Goal: Task Accomplishment & Management: Use online tool/utility

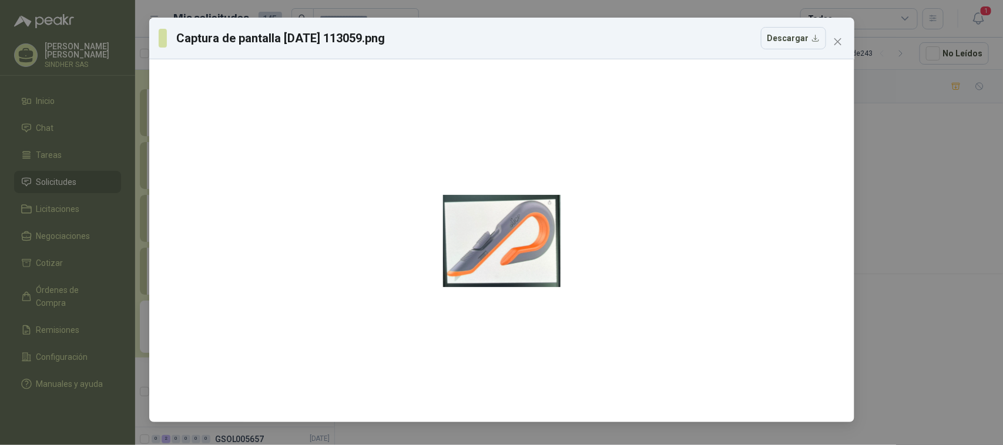
scroll to position [1158, 0]
click at [830, 35] on button "Close" at bounding box center [837, 41] width 19 height 19
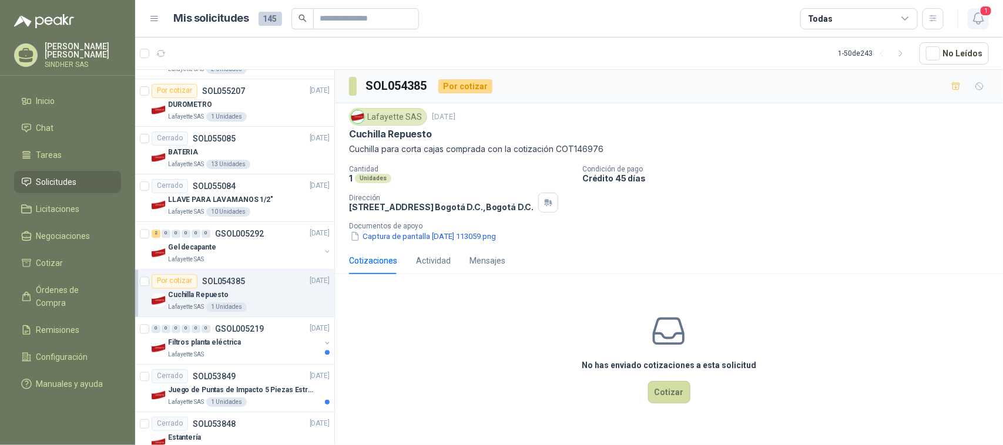
click at [974, 19] on icon "button" at bounding box center [978, 18] width 10 height 11
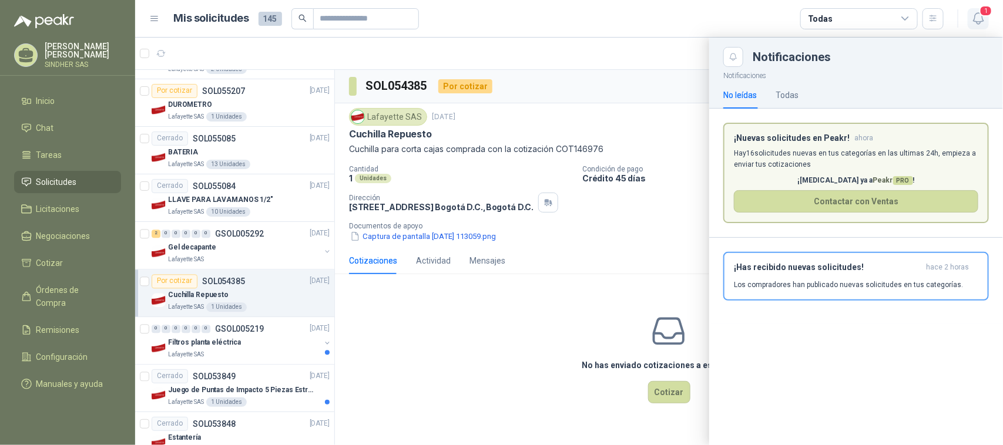
click at [985, 13] on span "1" at bounding box center [985, 10] width 13 height 11
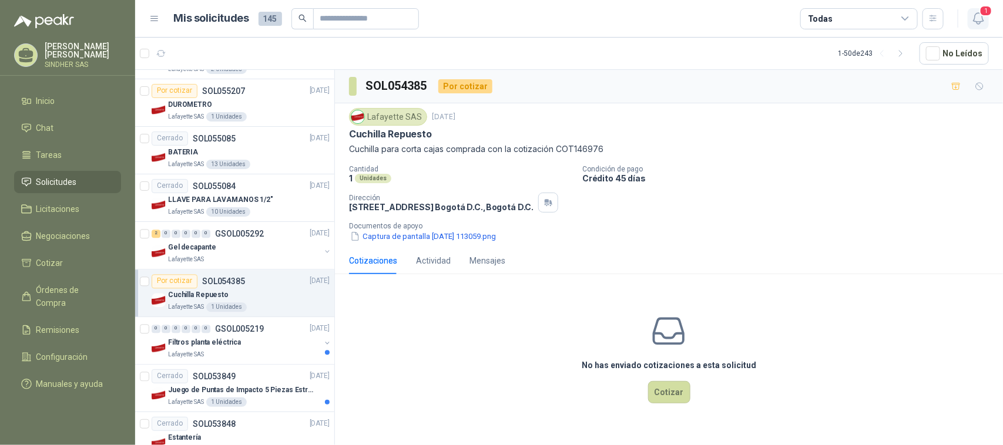
click at [985, 13] on span "1" at bounding box center [985, 10] width 13 height 11
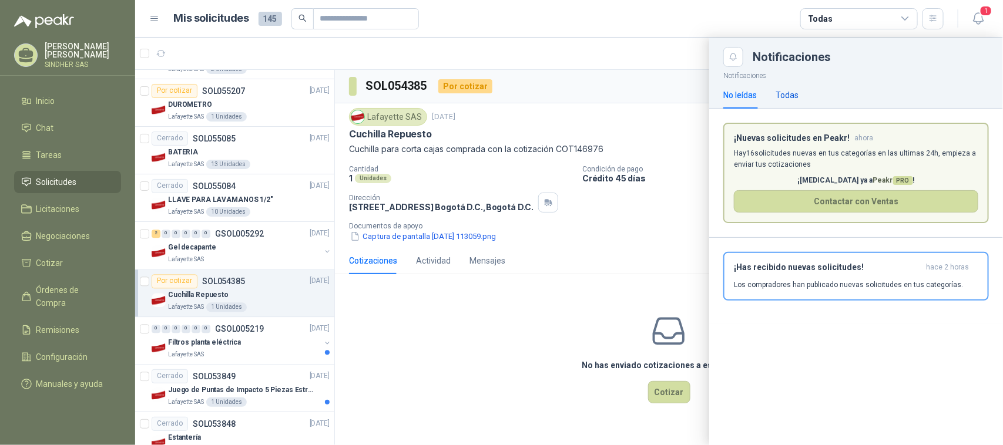
click at [785, 92] on div "Todas" at bounding box center [787, 95] width 23 height 13
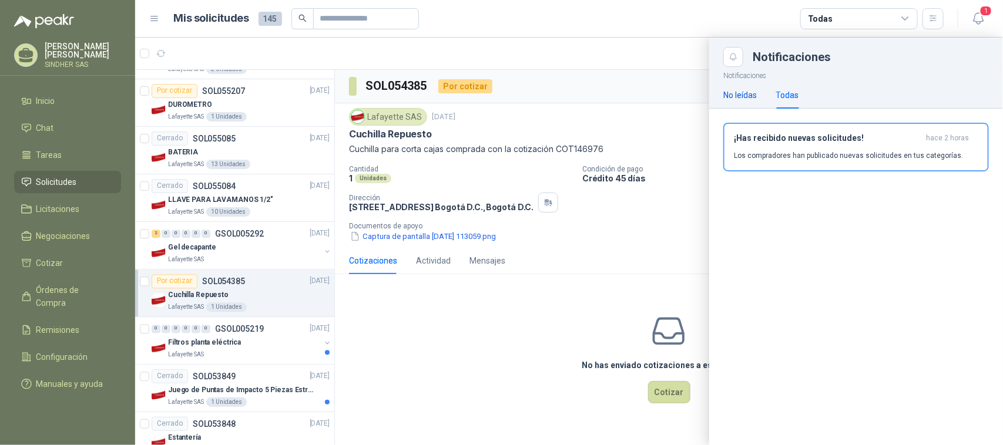
click at [749, 93] on div "No leídas" at bounding box center [739, 95] width 33 height 13
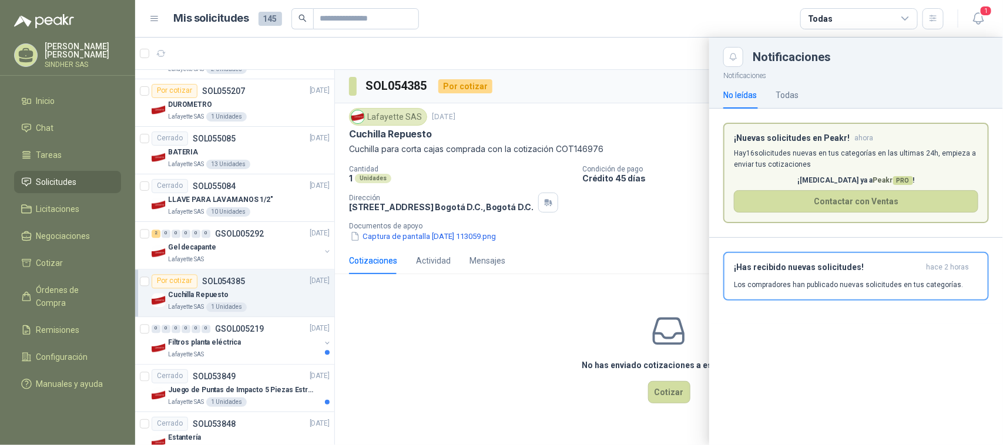
click at [657, 98] on div at bounding box center [569, 242] width 868 height 408
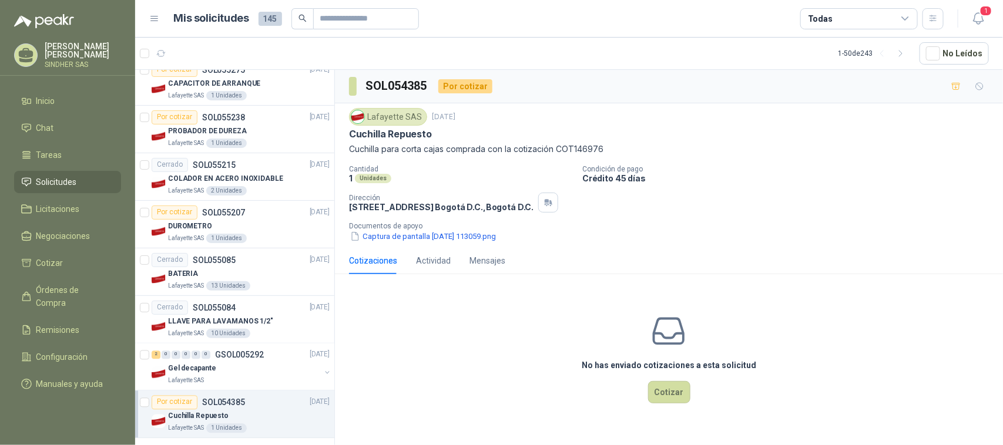
scroll to position [1011, 0]
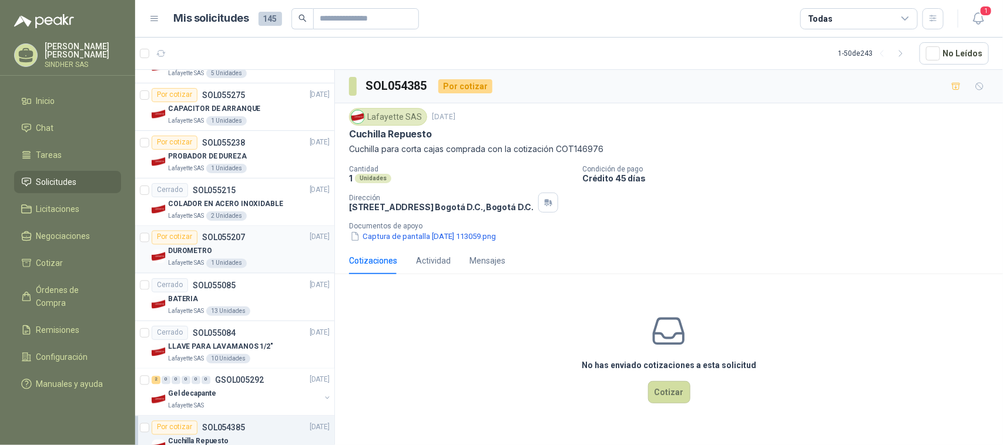
click at [248, 248] on div "DUROMETRO" at bounding box center [249, 252] width 162 height 14
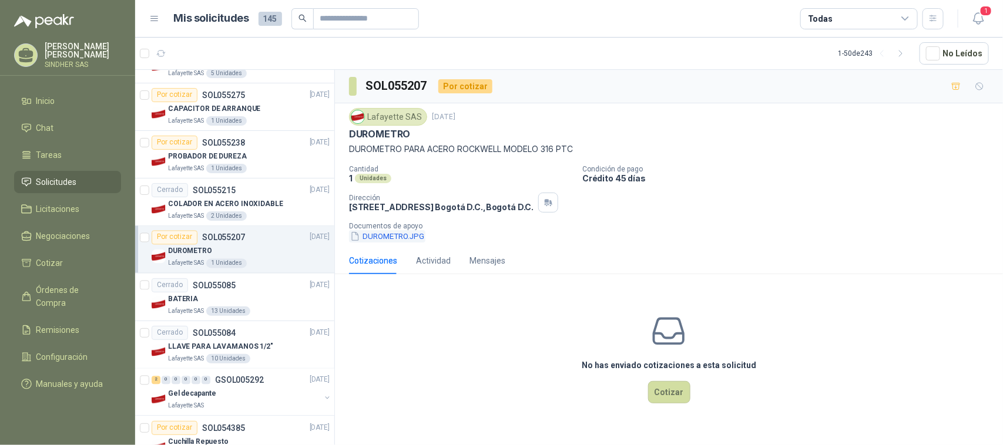
click at [397, 237] on button "DUROMETRO.JPG" at bounding box center [387, 236] width 76 height 12
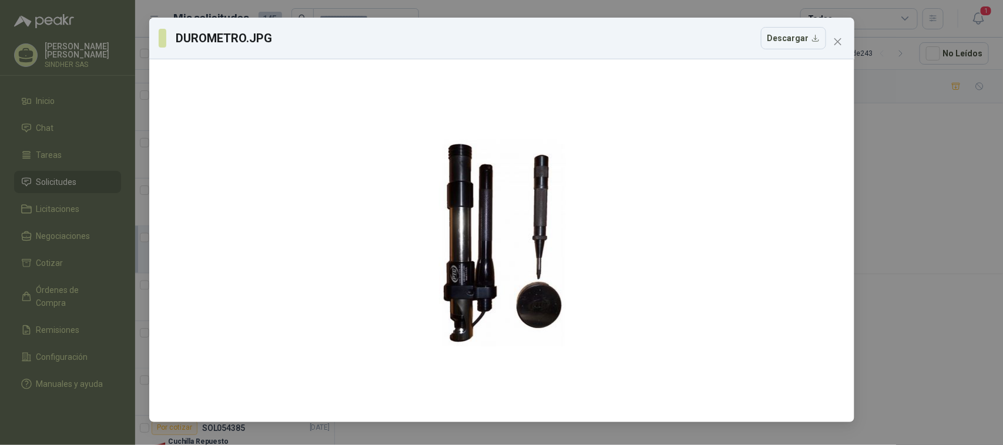
click at [932, 212] on div "DUROMETRO.JPG Descargar" at bounding box center [501, 222] width 1003 height 445
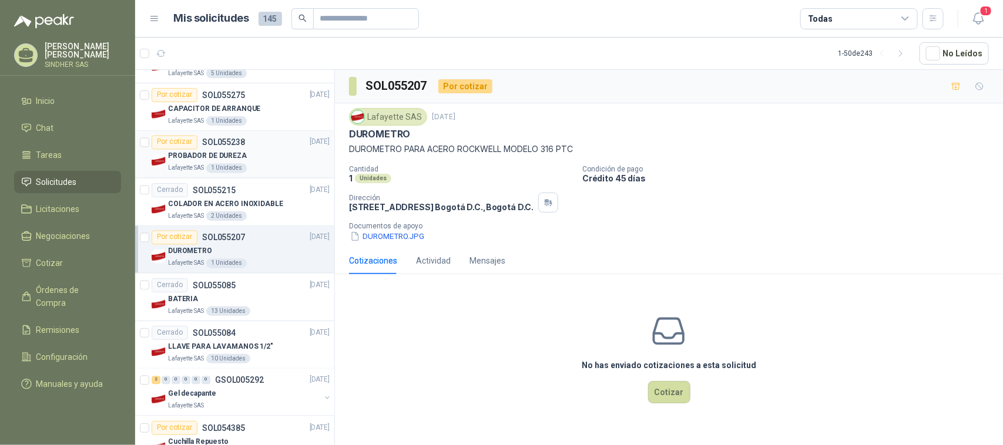
click at [224, 153] on div "PROBADOR DE DUREZA" at bounding box center [249, 157] width 162 height 14
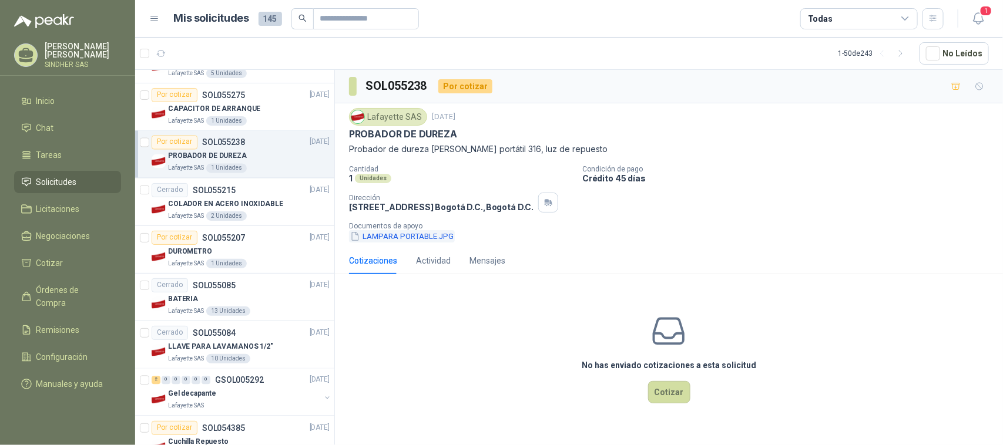
click at [401, 238] on button "LAMPARA PORTABLE.JPG" at bounding box center [402, 236] width 106 height 12
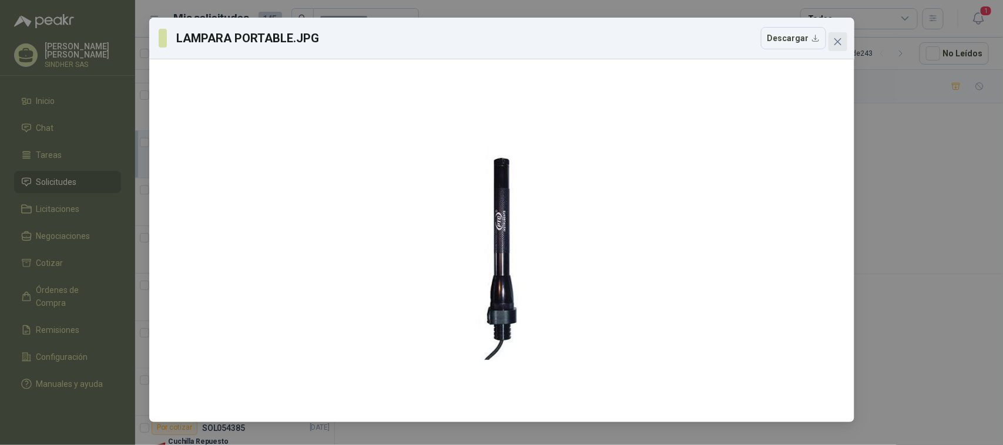
click at [840, 45] on icon "close" at bounding box center [837, 41] width 7 height 7
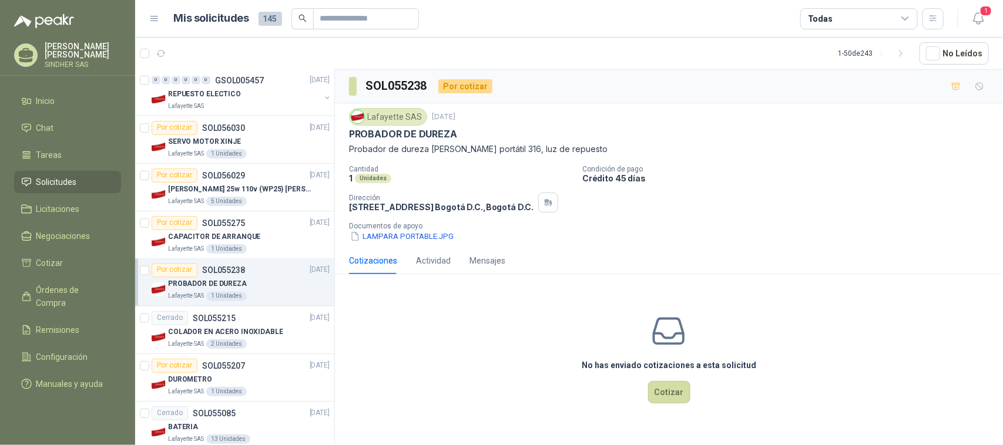
scroll to position [864, 0]
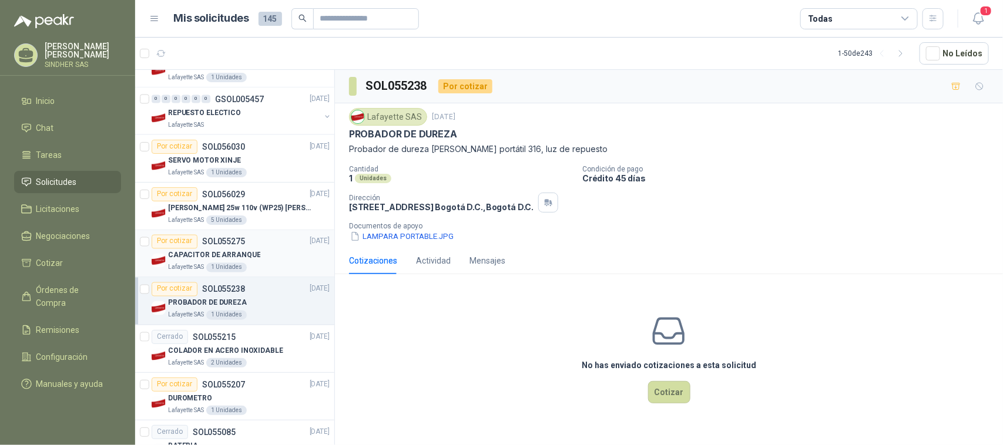
click at [226, 259] on p "CAPACITOR DE ARRANQUE" at bounding box center [214, 255] width 92 height 11
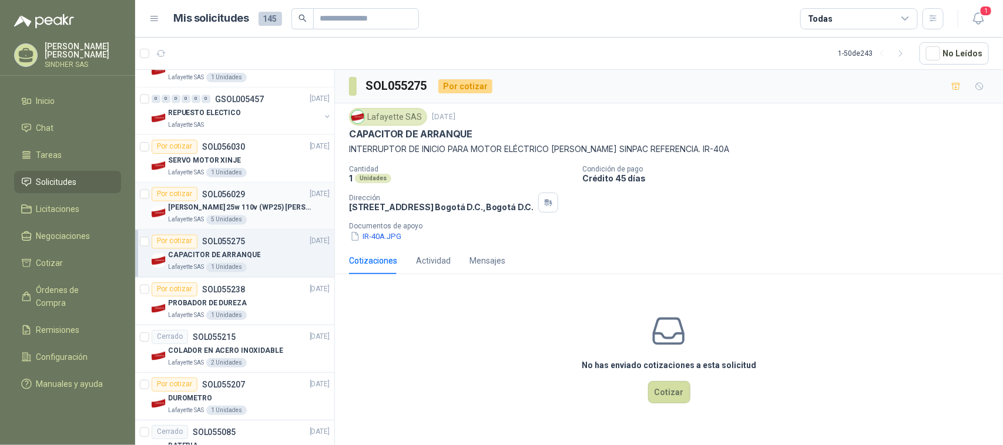
click at [237, 209] on p "[PERSON_NAME] 25w 110v (WP25) [PERSON_NAME]" at bounding box center [241, 208] width 146 height 11
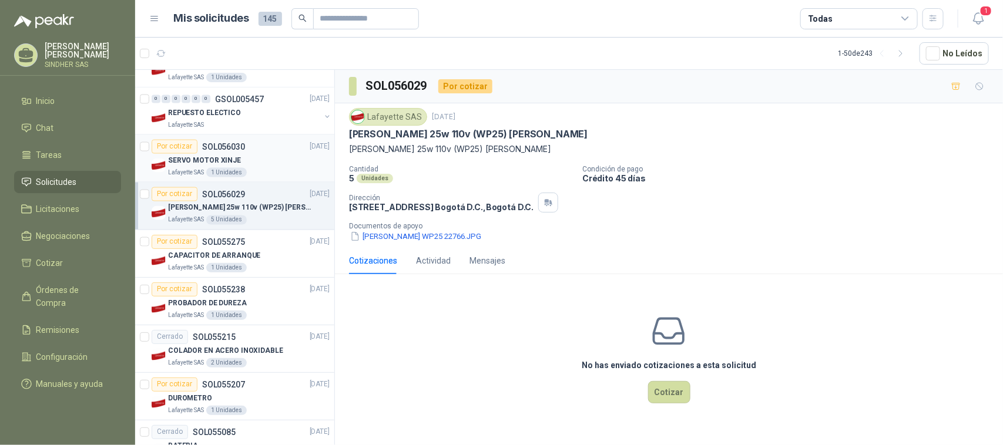
click at [239, 150] on p "SOL056030" at bounding box center [223, 147] width 43 height 8
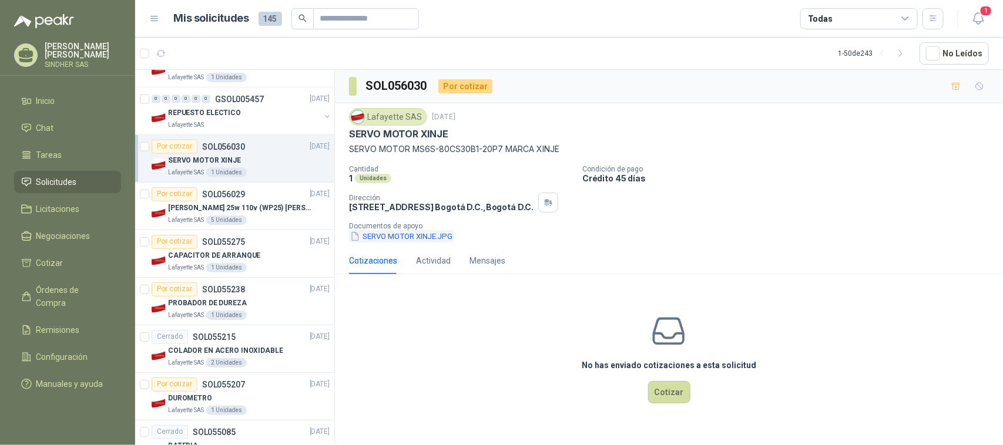
click at [407, 237] on button "SERVO MOTOR XINJE.JPG" at bounding box center [401, 236] width 105 height 12
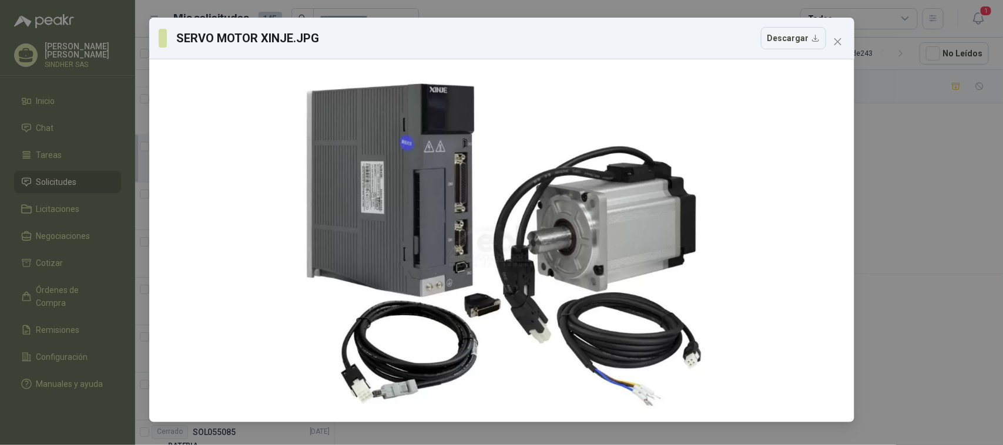
click at [905, 284] on div "SERVO MOTOR XINJE.JPG Descargar" at bounding box center [501, 222] width 1003 height 445
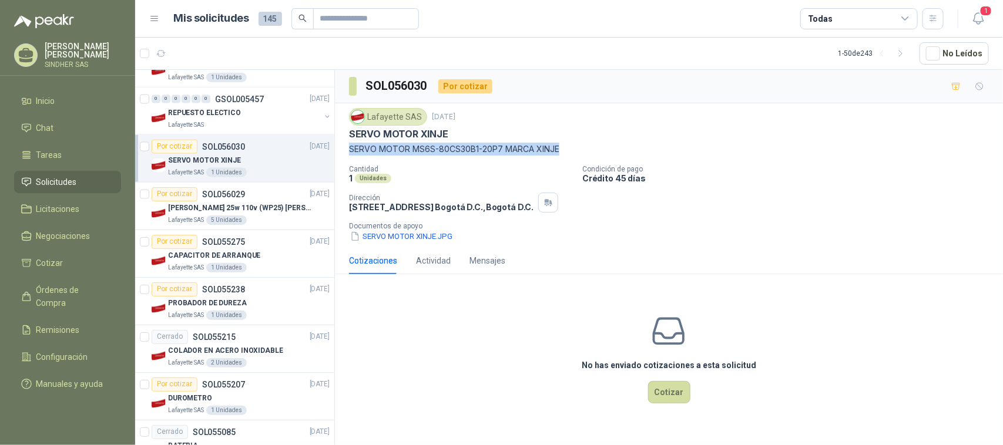
drag, startPoint x: 350, startPoint y: 150, endPoint x: 567, endPoint y: 145, distance: 216.9
click at [567, 145] on p "SERVO MOTOR MS6S-80CS30B1-20P7 MARCA XINJE" at bounding box center [669, 149] width 640 height 13
copy p "SERVO MOTOR MS6S-80CS30B1-20P7 MARCA XINJE"
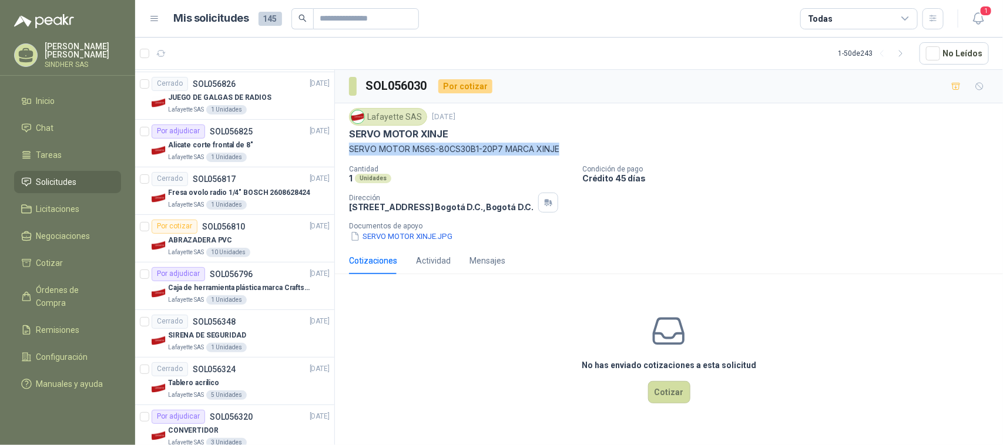
scroll to position [445, 0]
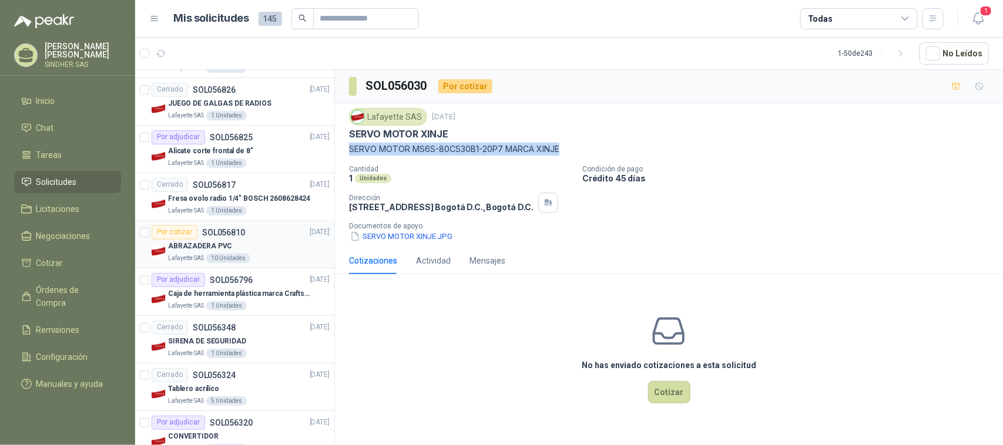
click at [257, 236] on div "Por cotizar SOL056810 [DATE]" at bounding box center [241, 233] width 178 height 14
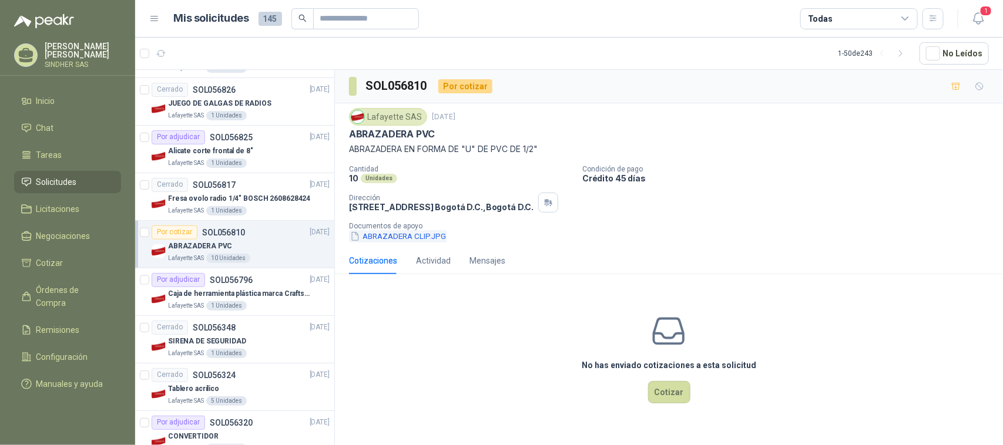
click at [405, 235] on button "ABRAZADERA CLIP.JPG" at bounding box center [398, 236] width 98 height 12
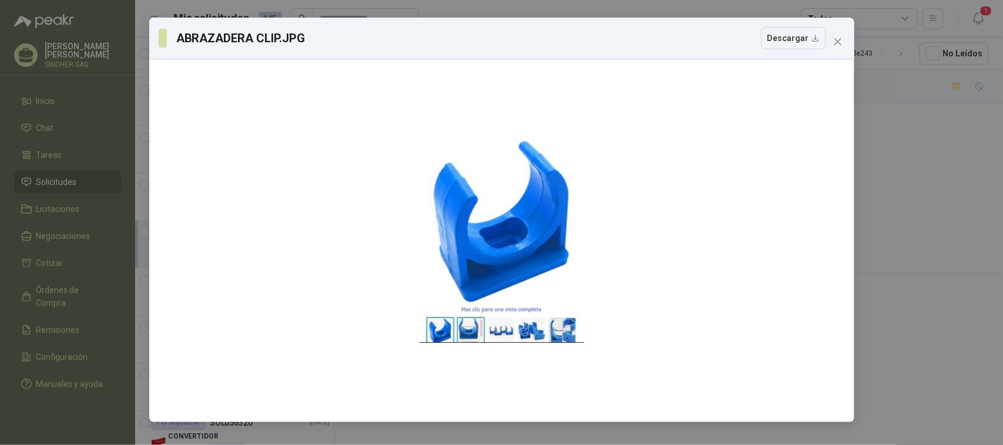
click at [862, 219] on div "ABRAZADERA CLIP.JPG Descargar" at bounding box center [501, 222] width 1003 height 445
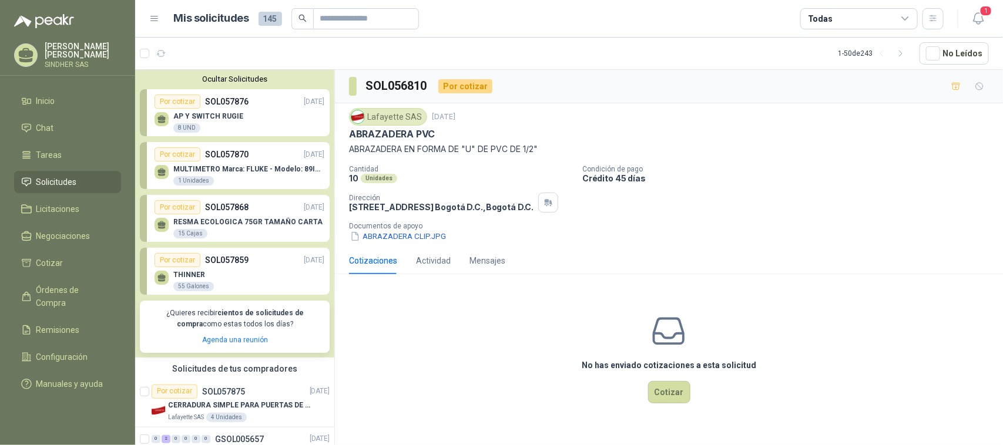
click at [243, 125] on div "AP Y SWITCH RUGIE 8 UND" at bounding box center [240, 121] width 170 height 25
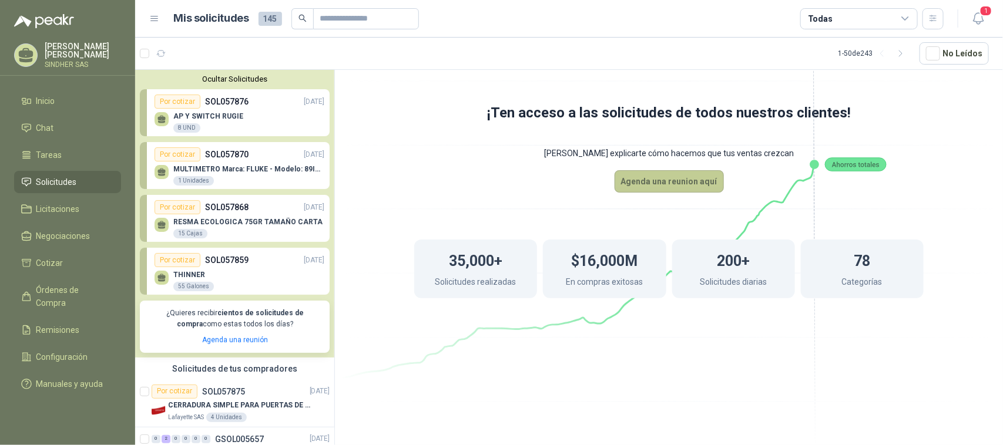
click at [686, 183] on button "Agenda una reunion aquí" at bounding box center [669, 181] width 109 height 22
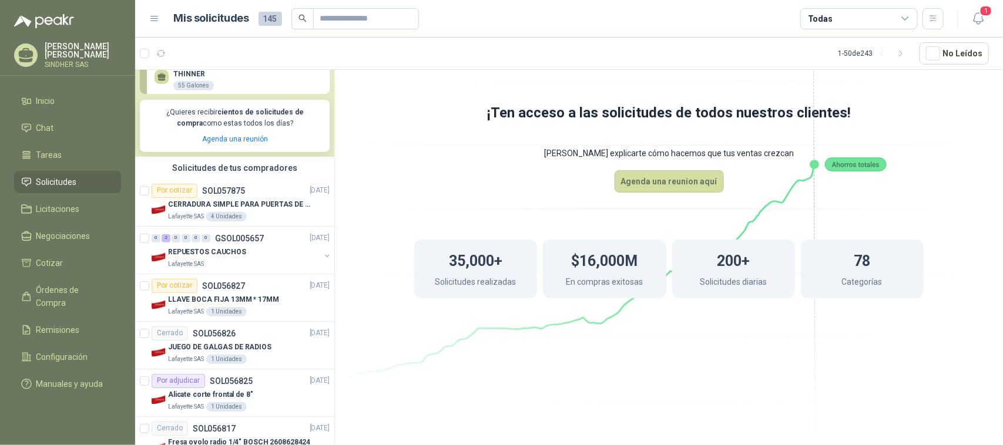
scroll to position [173, 0]
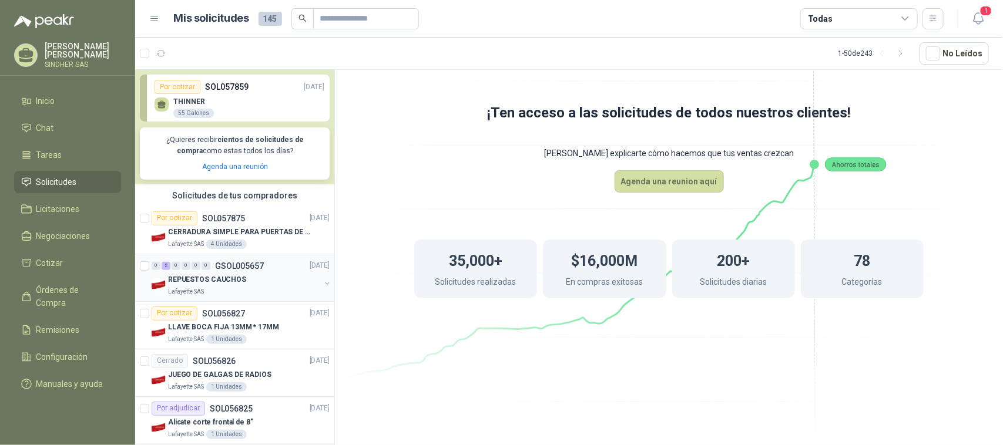
click at [274, 282] on div "REPUESTOS CAUCHOS" at bounding box center [244, 280] width 152 height 14
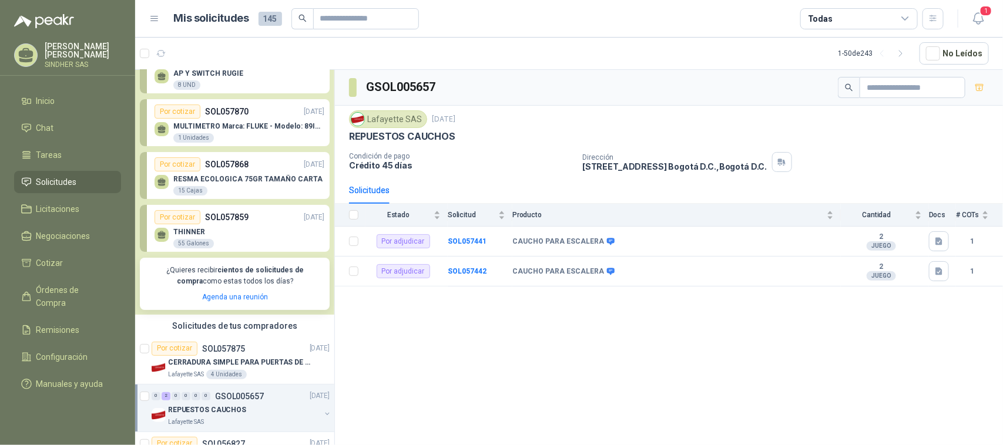
scroll to position [27, 0]
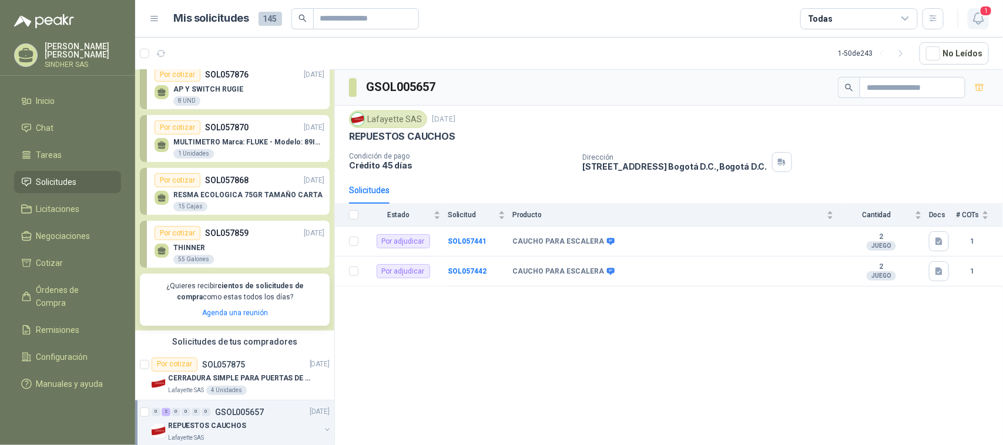
click at [980, 22] on icon "button" at bounding box center [978, 18] width 10 height 11
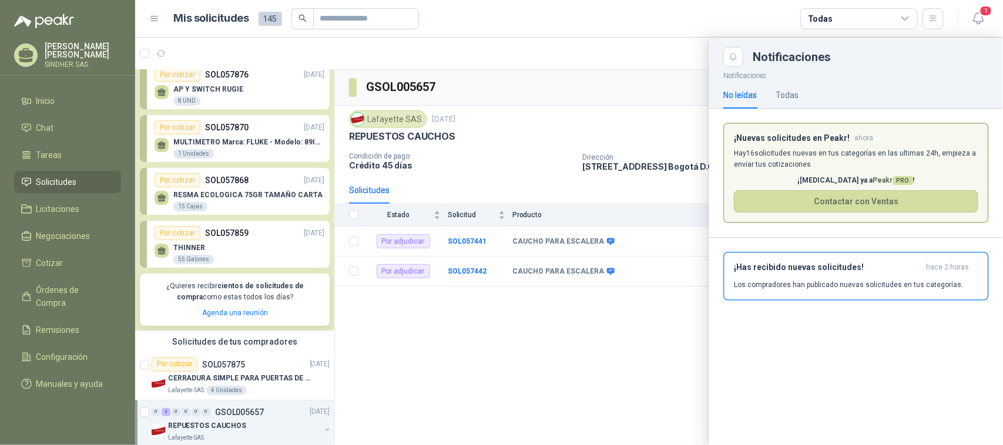
click at [841, 145] on article "¡Nuevas solicitudes en Peakr! ahora Hay 16 solicitudes nuevas en tus categorías…" at bounding box center [856, 173] width 266 height 101
click at [781, 166] on p "Hay 16 solicitudes nuevas en tus categorías en las ultimas 24h, empieza a envia…" at bounding box center [856, 159] width 244 height 22
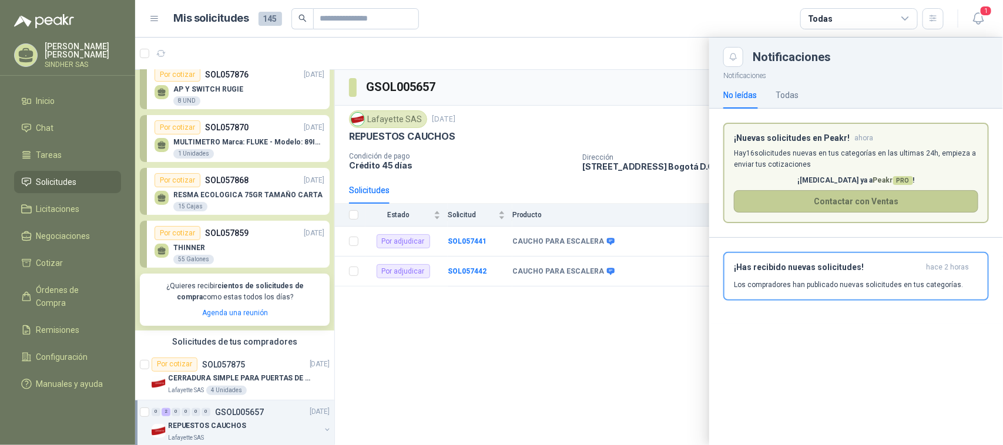
click at [782, 202] on button "Contactar con Ventas" at bounding box center [856, 201] width 244 height 22
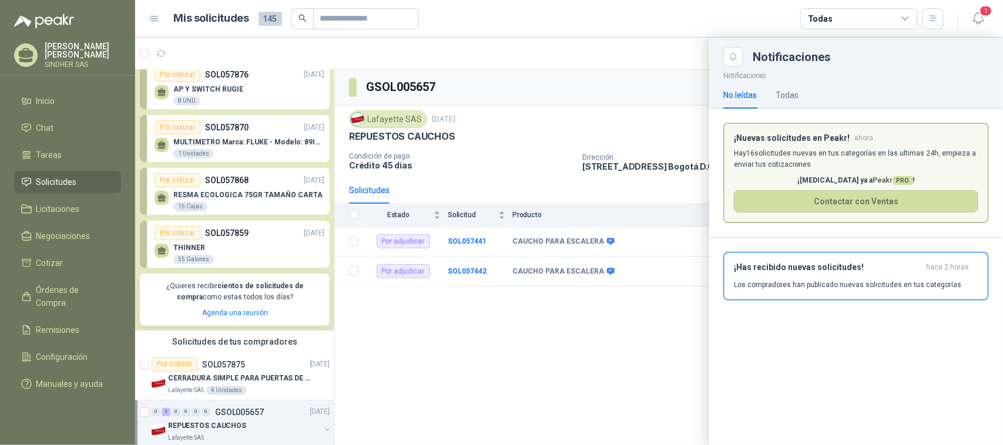
drag, startPoint x: 330, startPoint y: 89, endPoint x: 330, endPoint y: 124, distance: 35.3
click at [330, 124] on div at bounding box center [569, 242] width 868 height 408
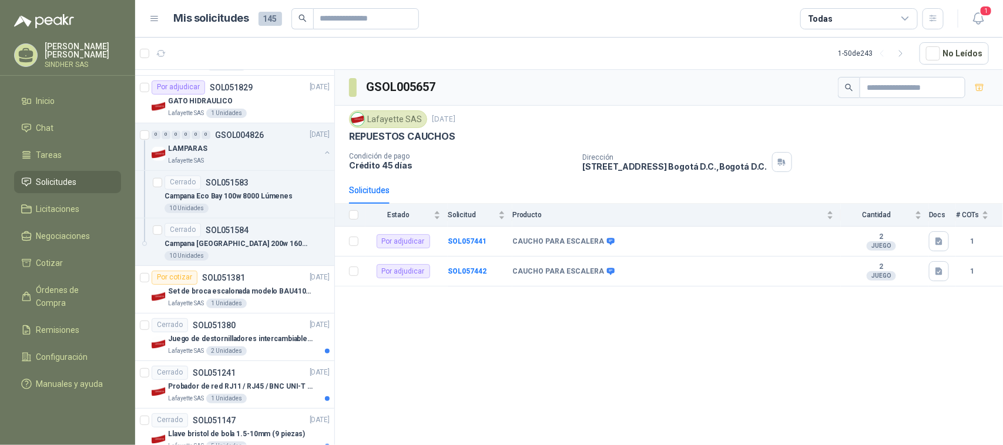
scroll to position [2207, 0]
click at [991, 16] on header "Mis solicitudes 145 Todas 1" at bounding box center [569, 19] width 868 height 38
click at [985, 18] on icon "button" at bounding box center [978, 18] width 15 height 15
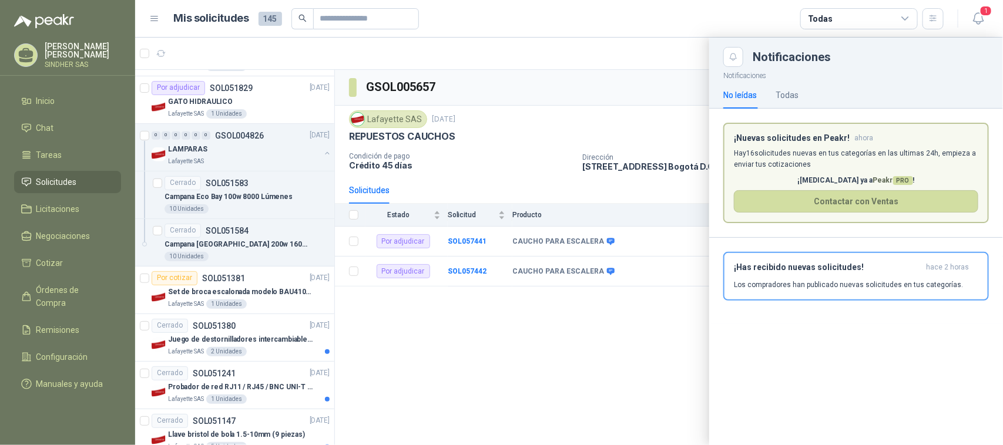
click at [807, 143] on h3 "¡Nuevas solicitudes en Peakr!" at bounding box center [792, 138] width 116 height 10
click at [795, 94] on div "Todas" at bounding box center [787, 95] width 23 height 13
click at [747, 95] on div "No leídas" at bounding box center [739, 95] width 33 height 13
click at [791, 95] on div "Todas" at bounding box center [787, 95] width 23 height 13
click at [743, 95] on div "No leídas" at bounding box center [739, 95] width 33 height 13
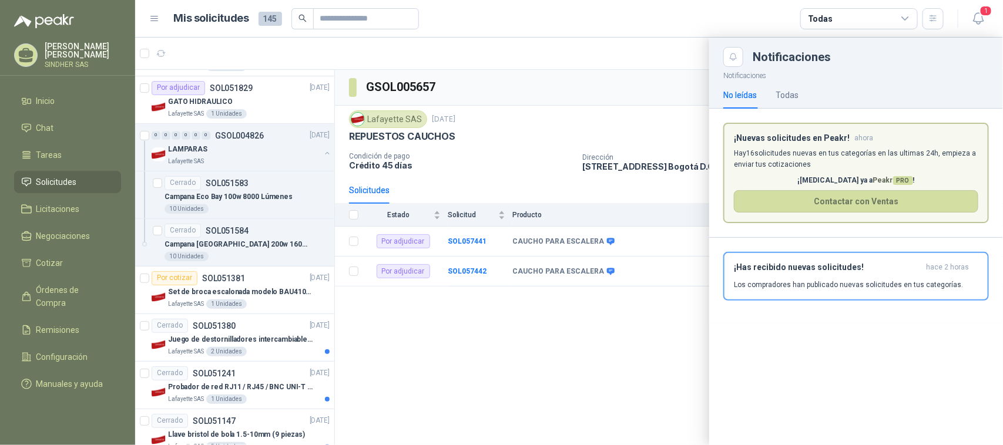
click at [760, 93] on div "No leídas Todas" at bounding box center [760, 95] width 75 height 27
click at [609, 118] on div at bounding box center [569, 242] width 868 height 408
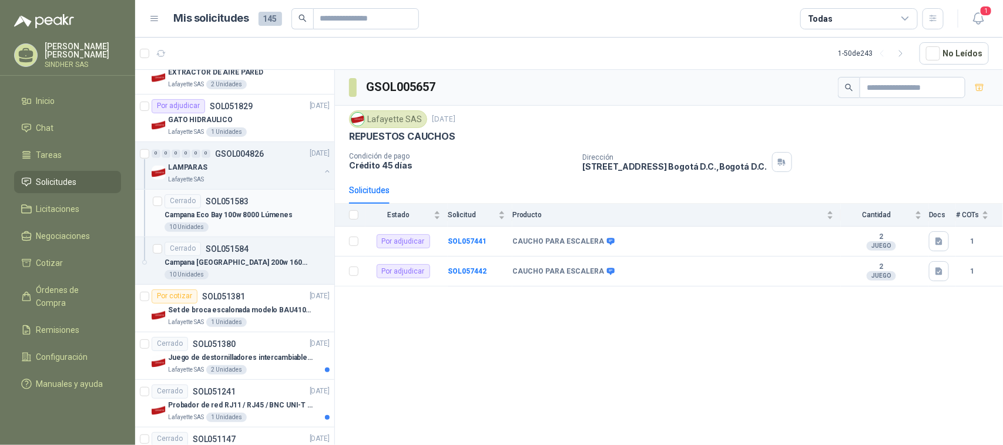
scroll to position [2134, 0]
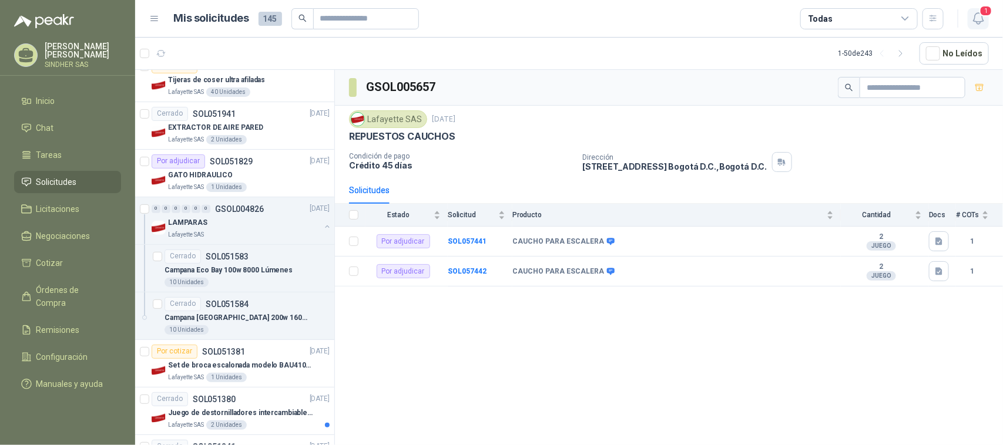
click at [975, 21] on icon "button" at bounding box center [978, 18] width 15 height 15
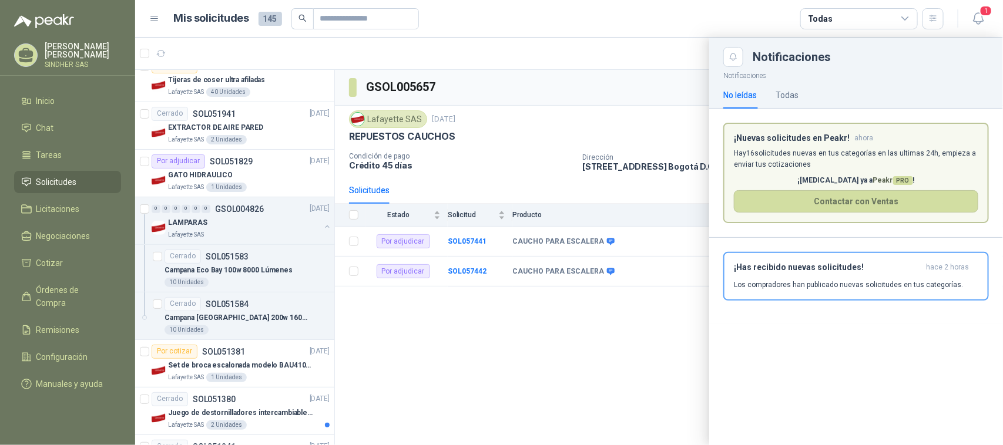
click at [66, 186] on span "Solicitudes" at bounding box center [56, 182] width 41 height 13
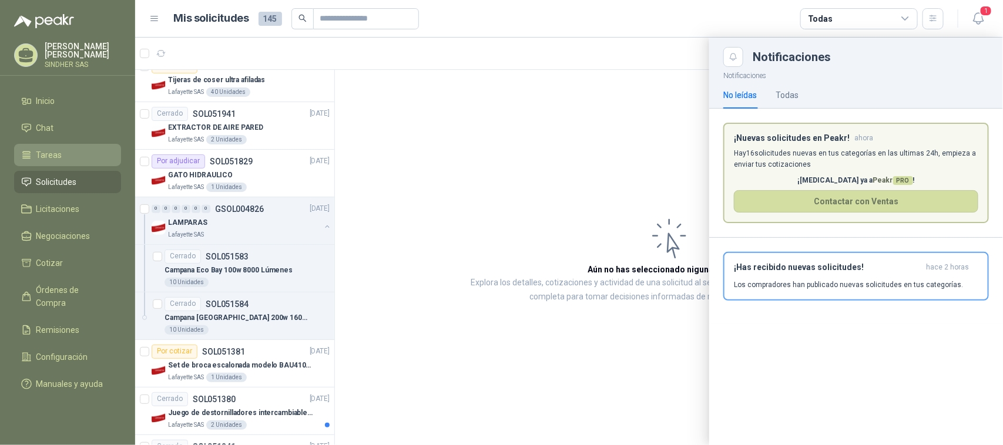
click at [72, 149] on li "Tareas" at bounding box center [67, 155] width 93 height 13
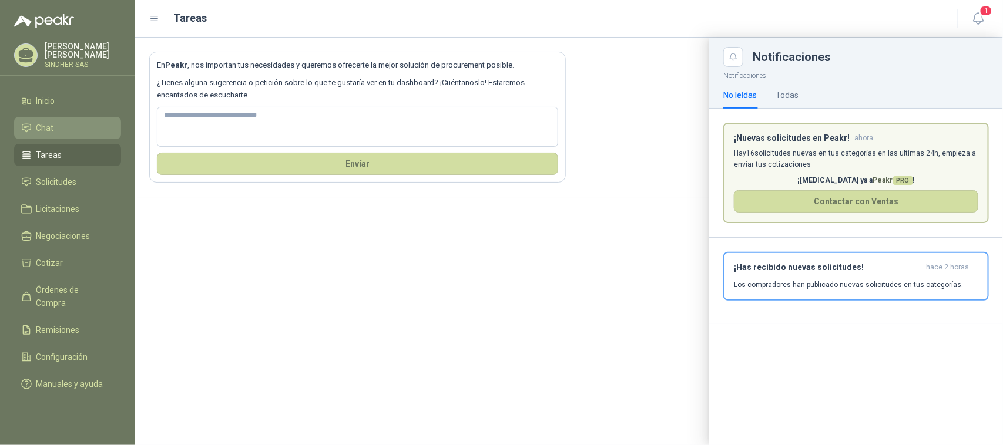
click at [77, 130] on li "Chat" at bounding box center [67, 128] width 93 height 13
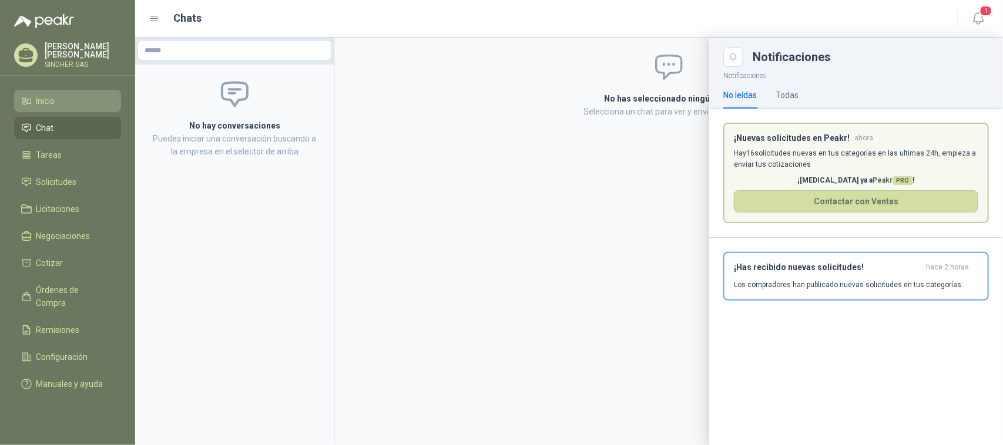
click at [83, 101] on li "Inicio" at bounding box center [67, 101] width 93 height 13
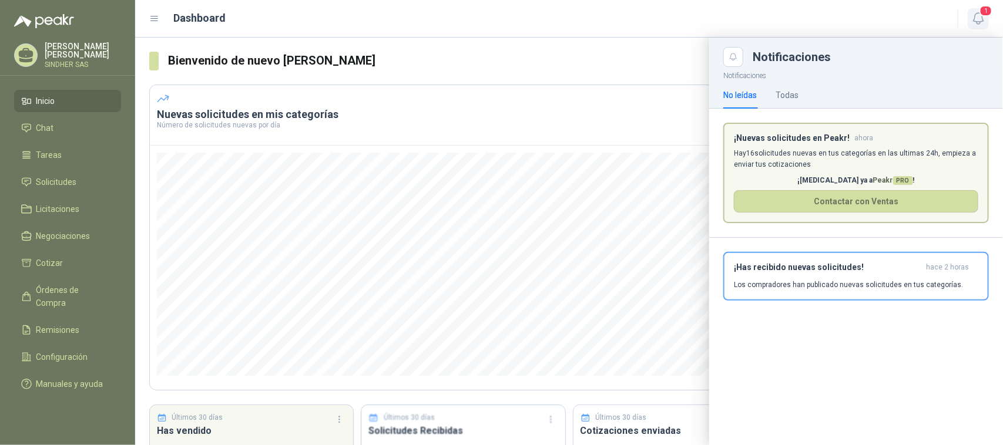
click at [979, 21] on icon "button" at bounding box center [978, 18] width 10 height 11
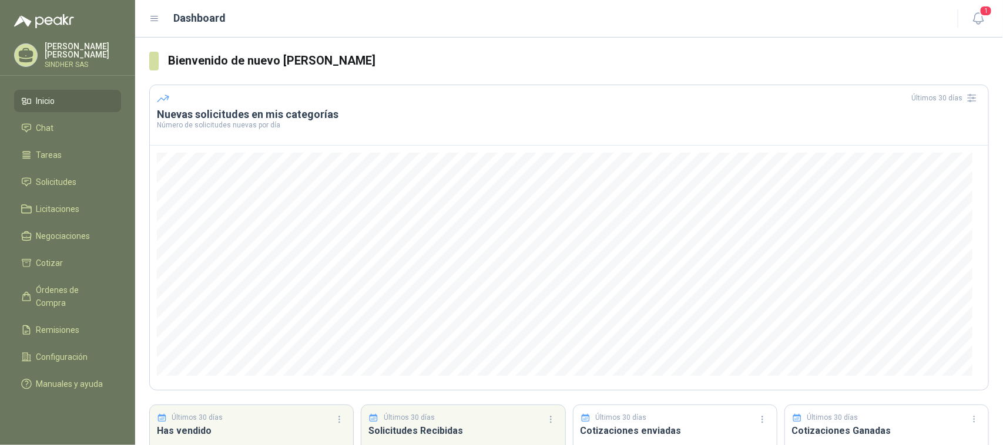
click at [55, 196] on ul "Inicio Chat Tareas Solicitudes Licitaciones Negociaciones Cotizar Órdenes de Co…" at bounding box center [67, 245] width 135 height 310
click at [58, 203] on span "Licitaciones" at bounding box center [57, 209] width 43 height 13
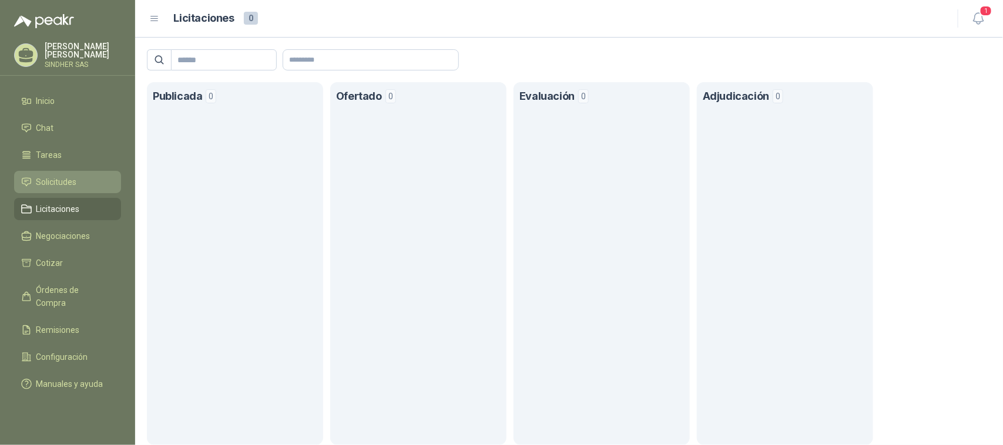
click at [63, 185] on span "Solicitudes" at bounding box center [56, 182] width 41 height 13
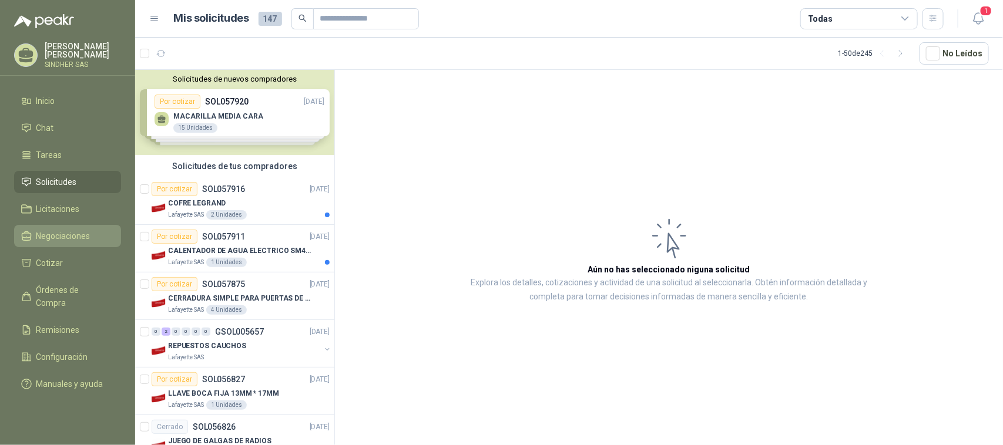
click at [69, 231] on span "Negociaciones" at bounding box center [63, 236] width 54 height 13
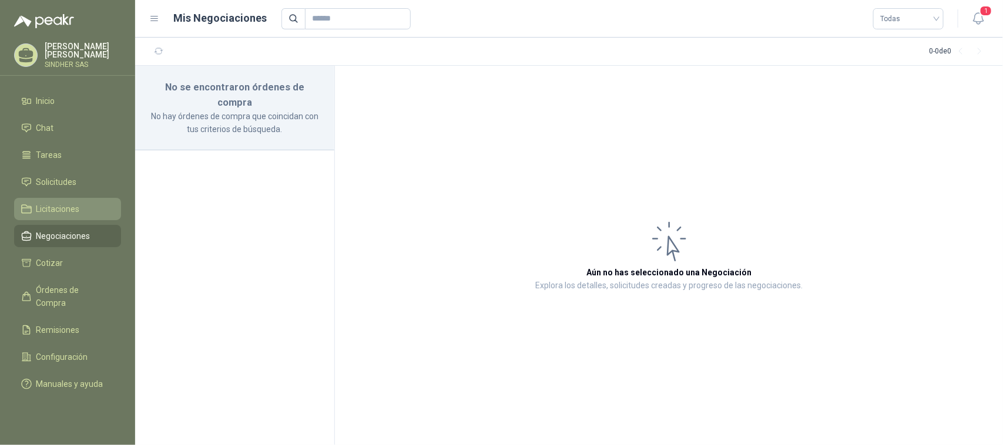
click at [71, 212] on span "Licitaciones" at bounding box center [57, 209] width 43 height 13
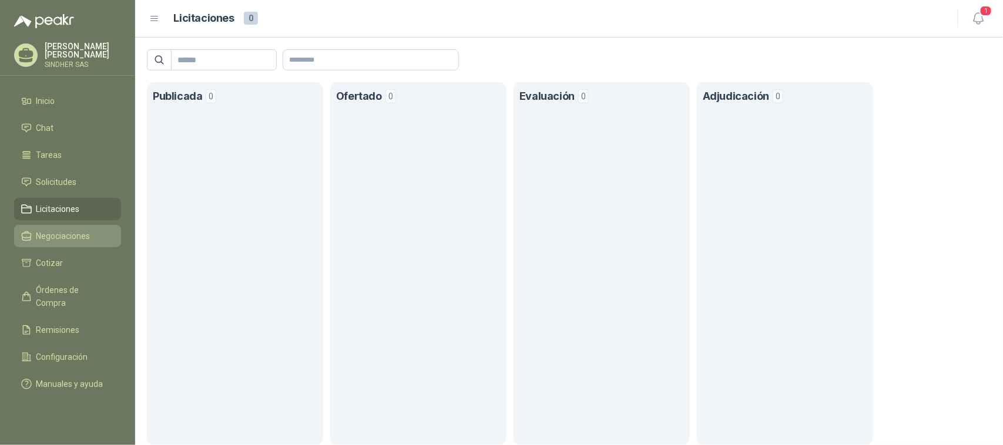
click at [69, 232] on span "Negociaciones" at bounding box center [63, 236] width 54 height 13
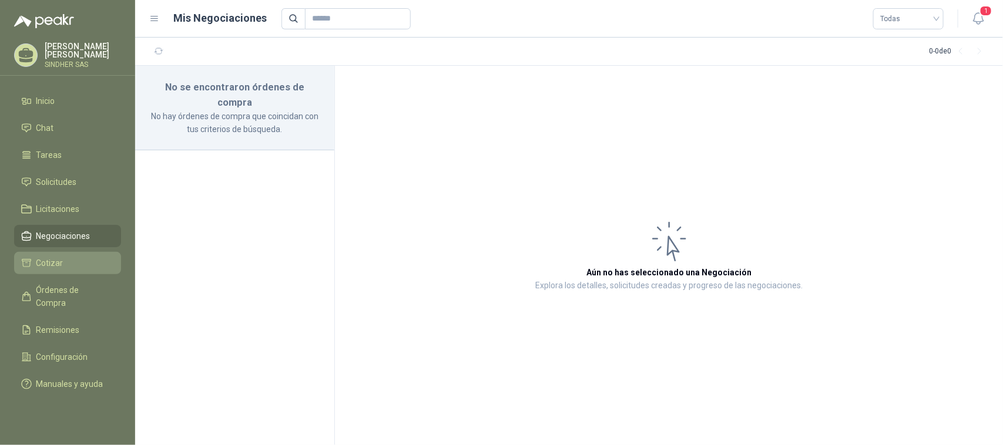
click at [72, 260] on li "Cotizar" at bounding box center [67, 263] width 93 height 13
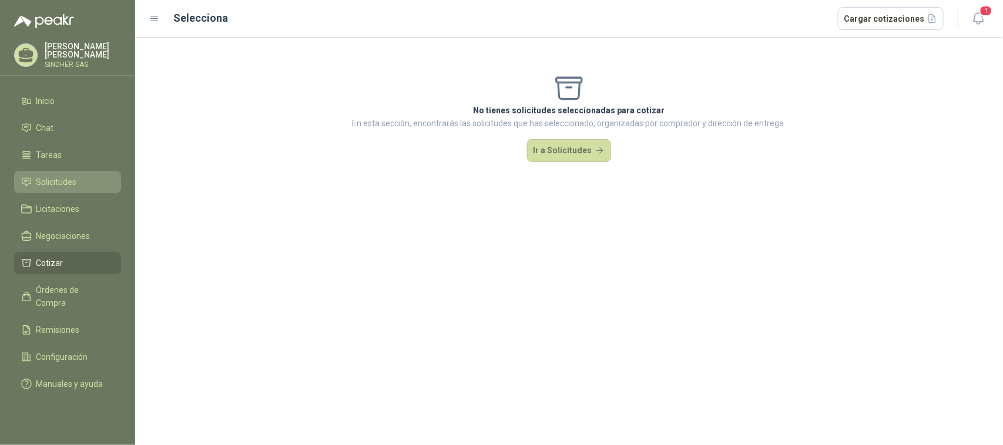
click at [69, 190] on link "Solicitudes" at bounding box center [67, 182] width 107 height 22
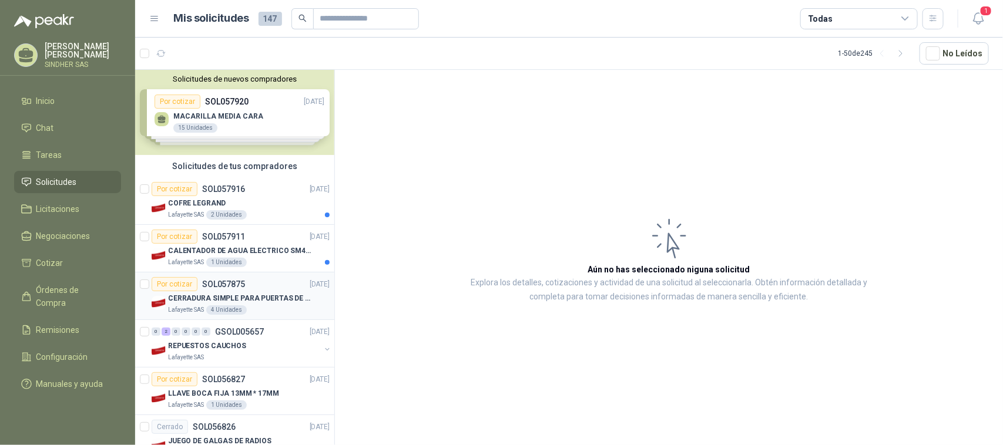
click at [236, 288] on p "SOL057875" at bounding box center [223, 284] width 43 height 8
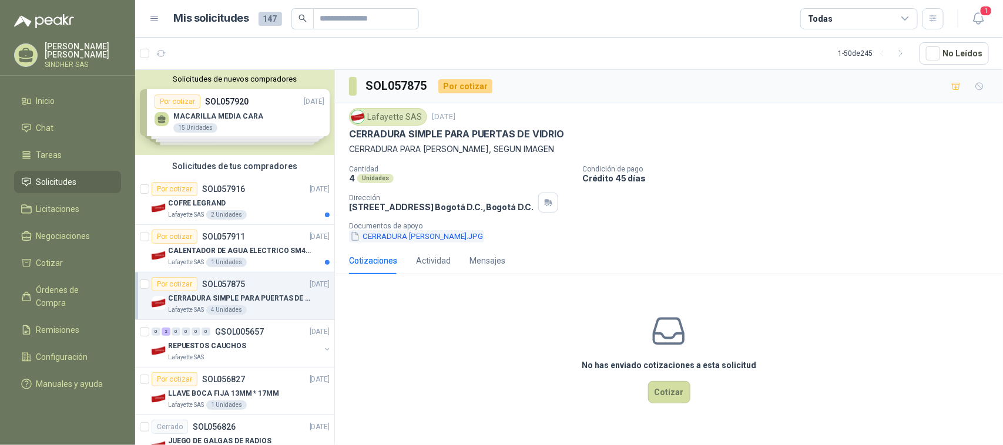
click at [427, 236] on button "CERRADURA [PERSON_NAME].JPG" at bounding box center [416, 236] width 135 height 12
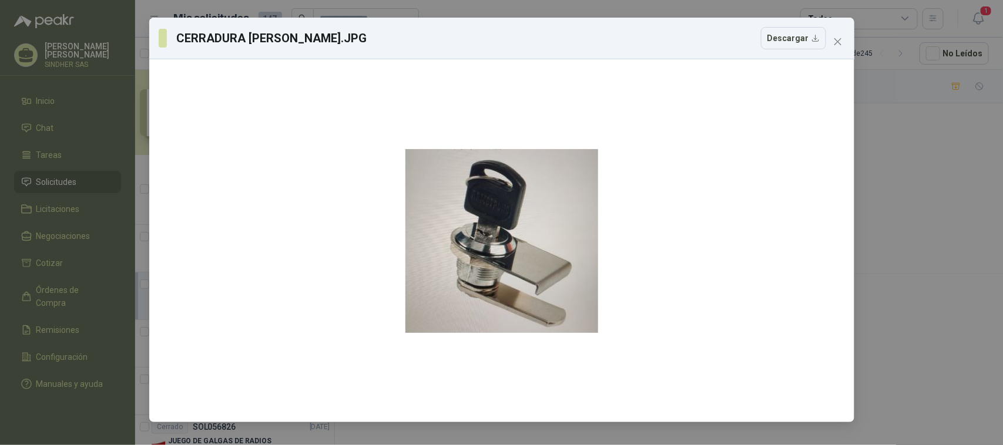
click at [912, 200] on div "CERRADURA [PERSON_NAME].JPG Descargar" at bounding box center [501, 222] width 1003 height 445
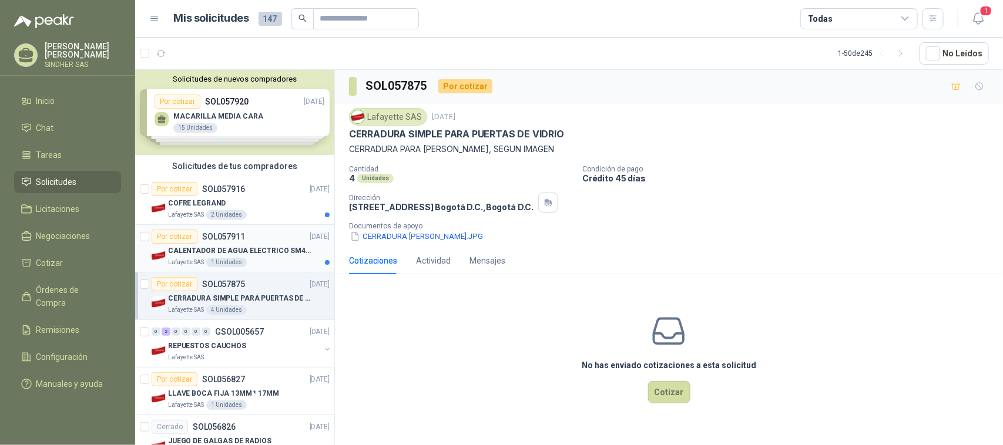
click at [256, 250] on p "CALENTADOR DE AGUA ELECTRICO SM400 5-9LITROS" at bounding box center [241, 251] width 146 height 11
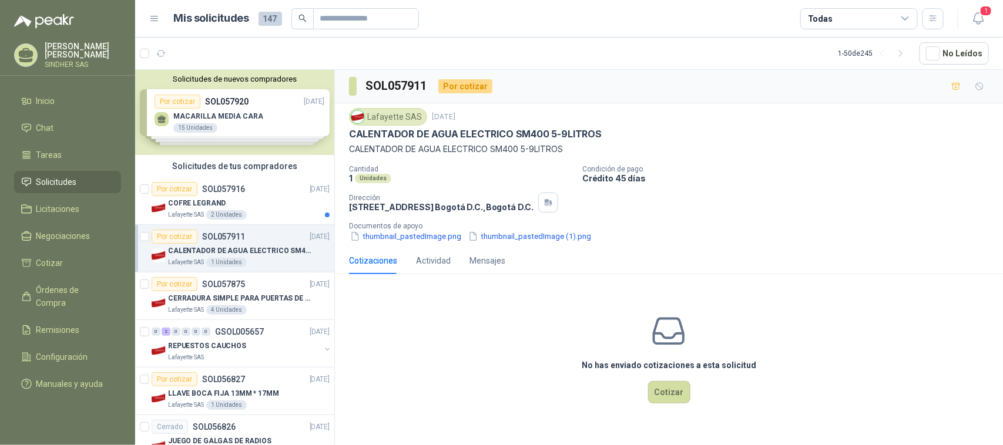
click at [378, 230] on p "Documentos de apoyo" at bounding box center [673, 226] width 649 height 8
click at [380, 233] on button "thumbnail_pastedImage.png" at bounding box center [405, 236] width 113 height 12
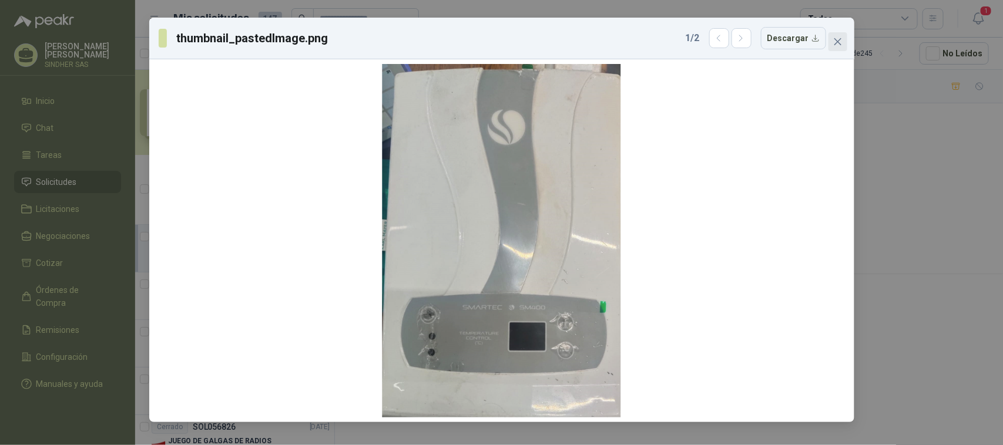
click at [837, 48] on button "Close" at bounding box center [837, 41] width 19 height 19
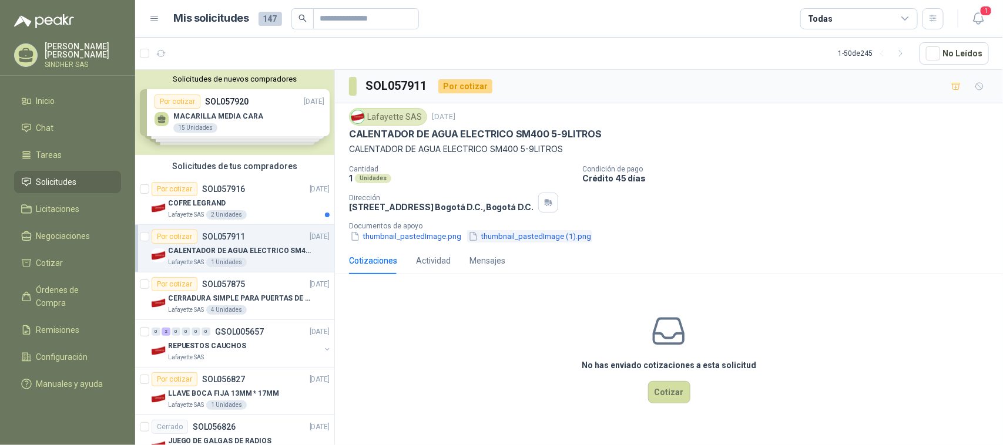
click at [529, 235] on button "thumbnail_pastedImage (1).png" at bounding box center [529, 236] width 125 height 12
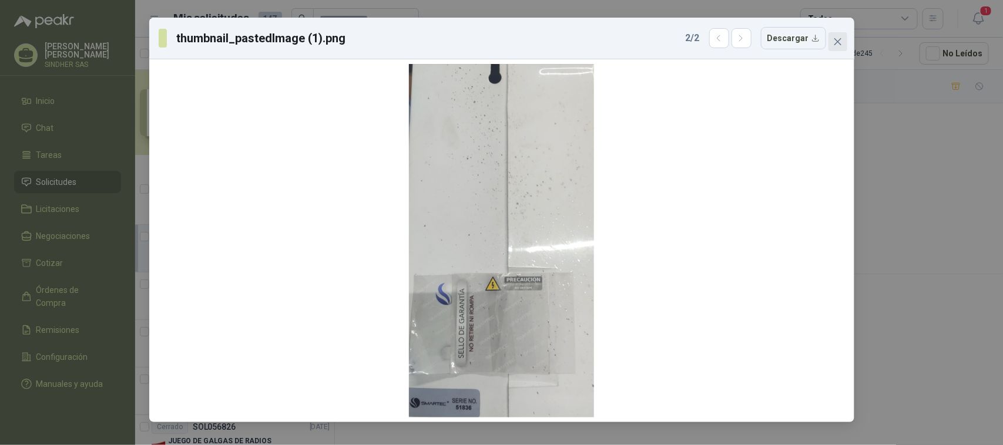
click at [841, 46] on icon "close" at bounding box center [837, 41] width 9 height 9
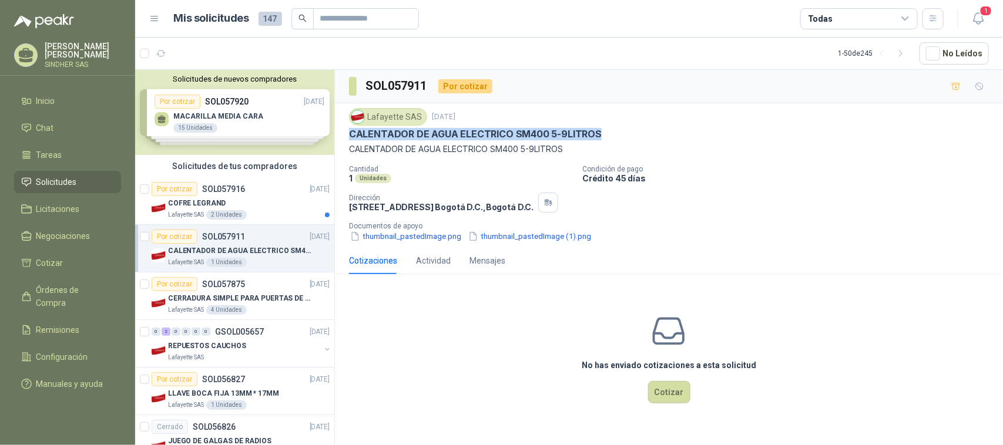
drag, startPoint x: 597, startPoint y: 135, endPoint x: 348, endPoint y: 135, distance: 248.5
click at [349, 135] on div "CALENTADOR DE AGUA ELECTRICO SM400 5-9LITROS" at bounding box center [669, 134] width 640 height 12
copy p "CALENTADOR DE AGUA ELECTRICO SM400 5-9LITROS"
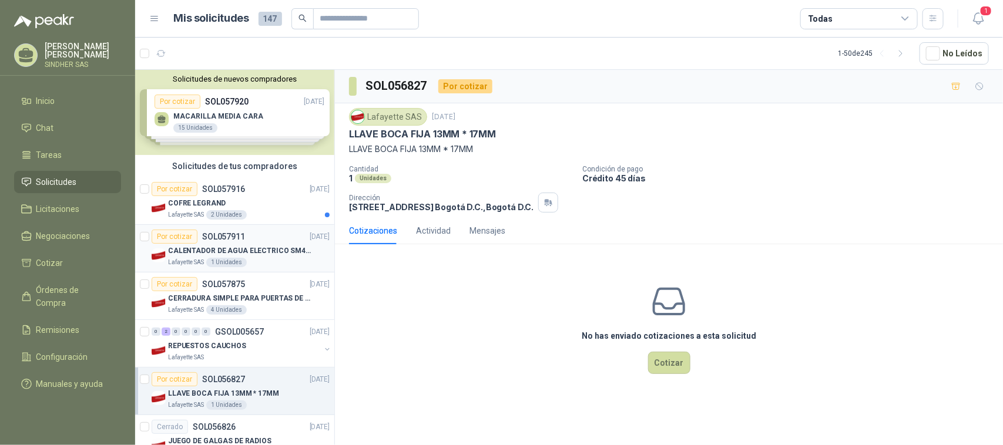
click at [285, 256] on p "CALENTADOR DE AGUA ELECTRICO SM400 5-9LITROS" at bounding box center [241, 251] width 146 height 11
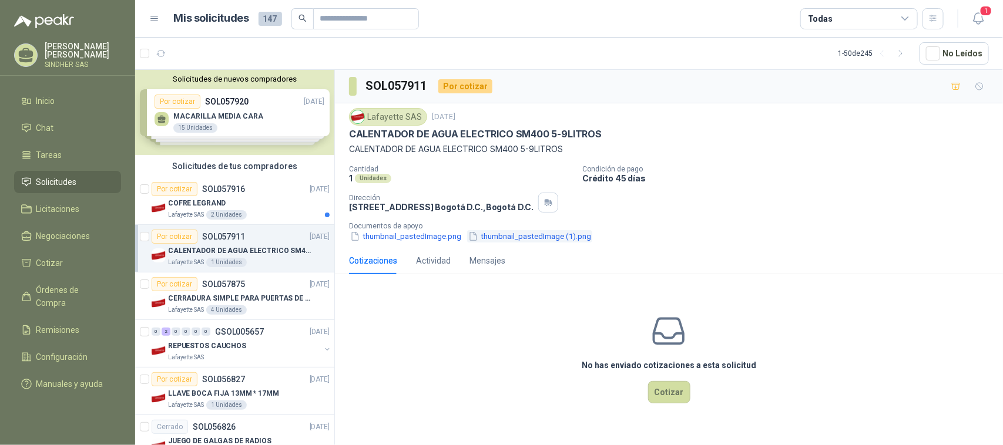
click at [521, 241] on button "thumbnail_pastedImage (1).png" at bounding box center [529, 236] width 125 height 12
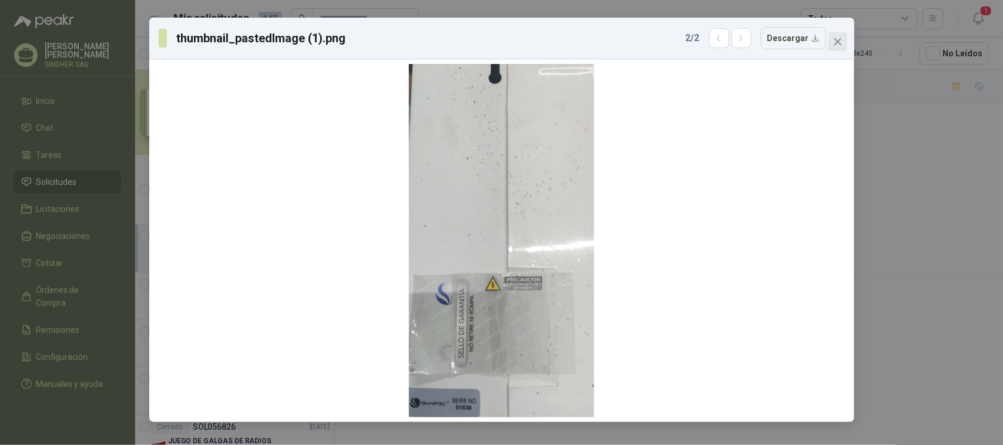
click at [836, 34] on button "Close" at bounding box center [837, 41] width 19 height 19
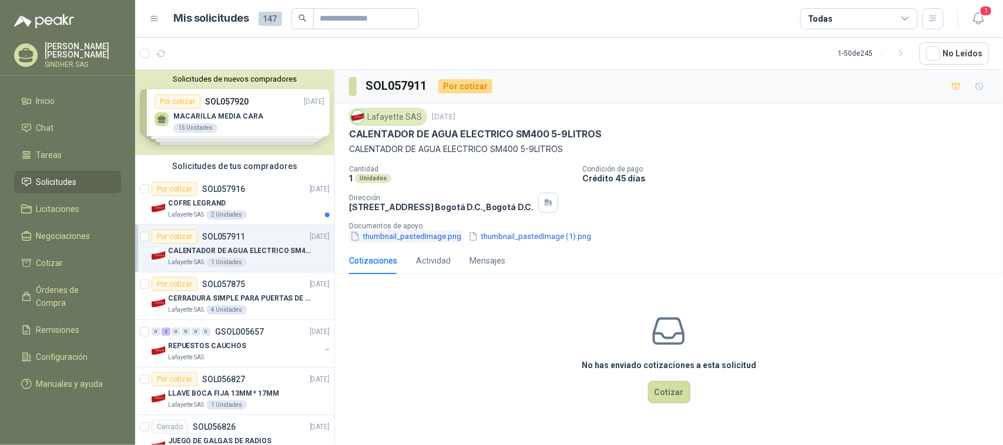
click at [387, 236] on button "thumbnail_pastedImage.png" at bounding box center [405, 236] width 113 height 12
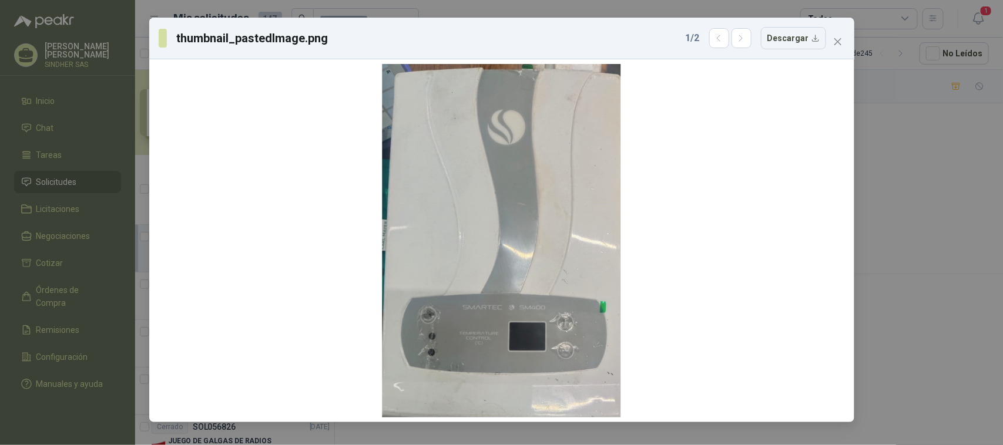
click at [877, 219] on div "thumbnail_pastedImage.png 1 / 2 Descargar" at bounding box center [501, 222] width 1003 height 445
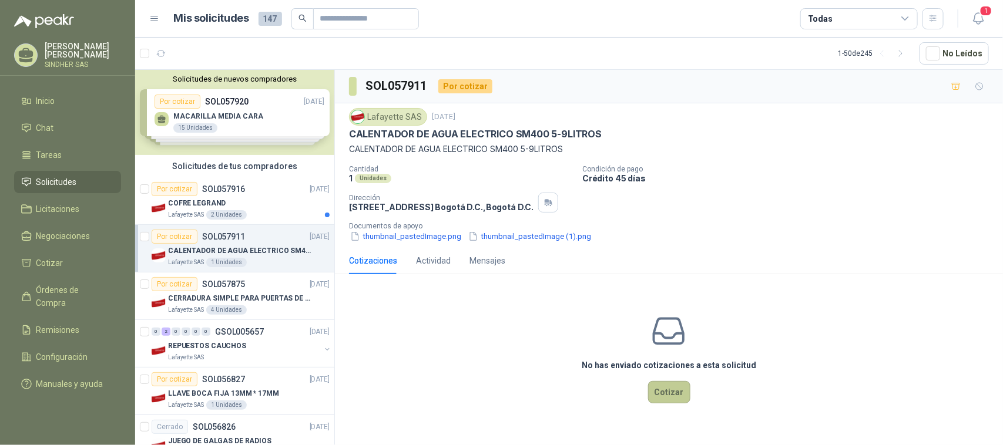
click at [669, 395] on button "Cotizar" at bounding box center [669, 392] width 42 height 22
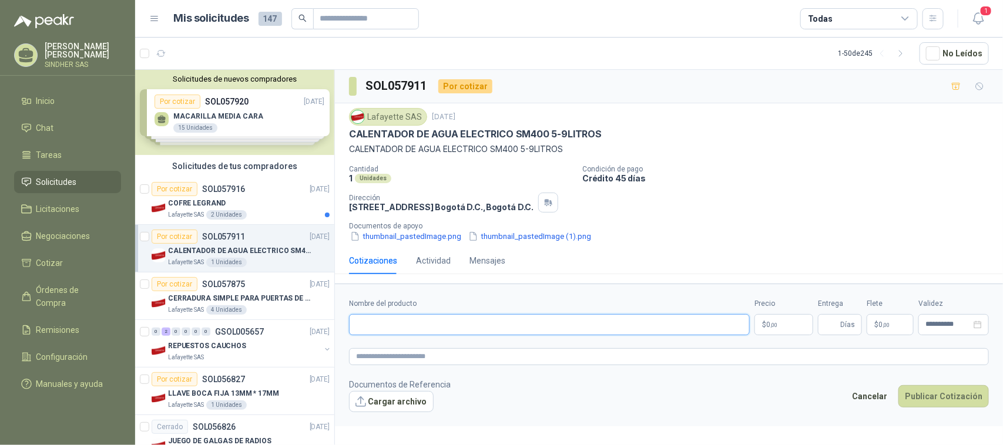
click at [421, 320] on input "Nombre del producto" at bounding box center [549, 324] width 401 height 21
paste input "**********"
type input "**********"
click at [401, 365] on textarea at bounding box center [669, 357] width 640 height 18
click at [439, 357] on textarea at bounding box center [669, 357] width 640 height 18
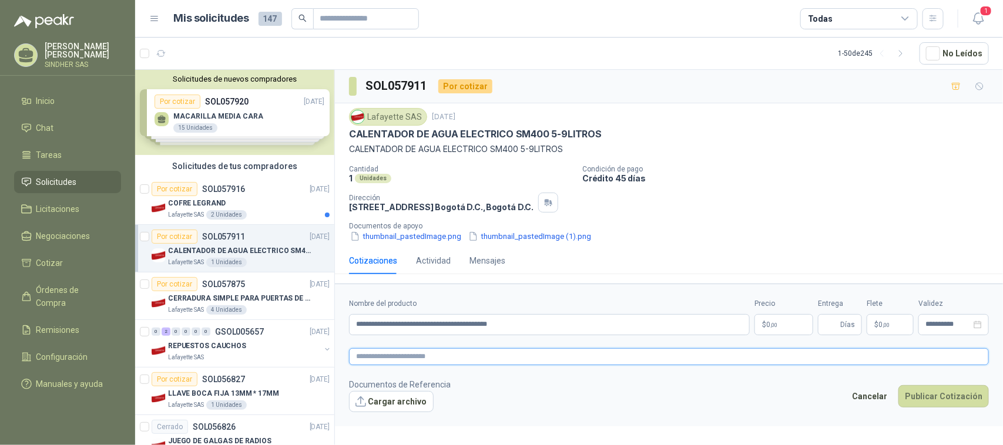
paste textarea "**********"
type textarea "**********"
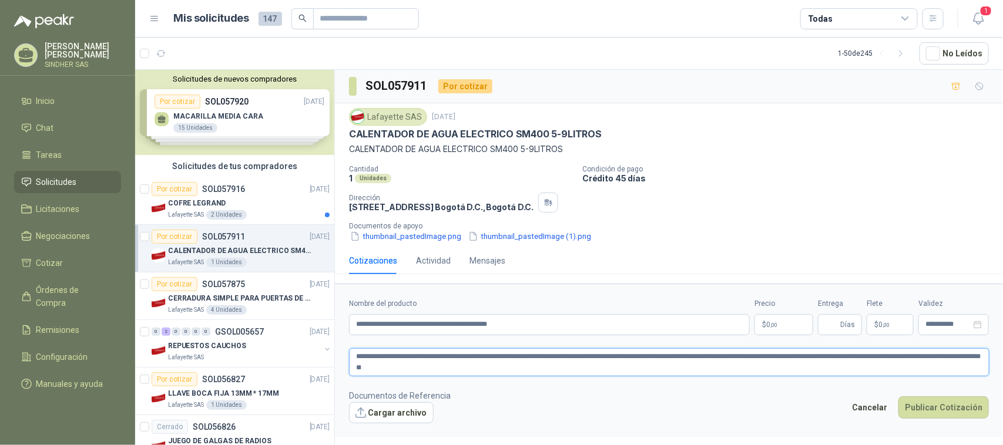
type textarea "**********"
click at [531, 327] on input "**********" at bounding box center [549, 324] width 401 height 21
paste input "**********"
click at [497, 322] on input "**********" at bounding box center [549, 324] width 401 height 21
paste input "*******"
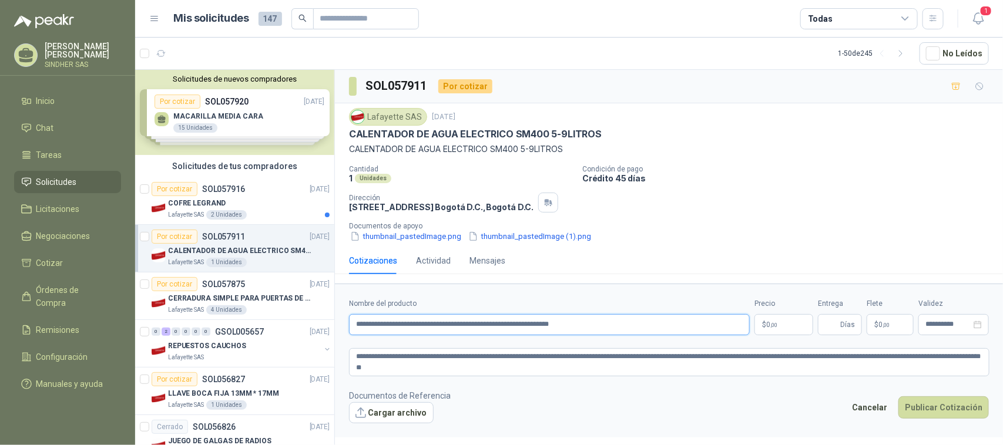
drag, startPoint x: 576, startPoint y: 327, endPoint x: 497, endPoint y: 326, distance: 79.3
click at [497, 326] on input "**********" at bounding box center [549, 324] width 401 height 21
type input "**********"
click at [793, 318] on p "$ 0 ,00" at bounding box center [783, 324] width 59 height 21
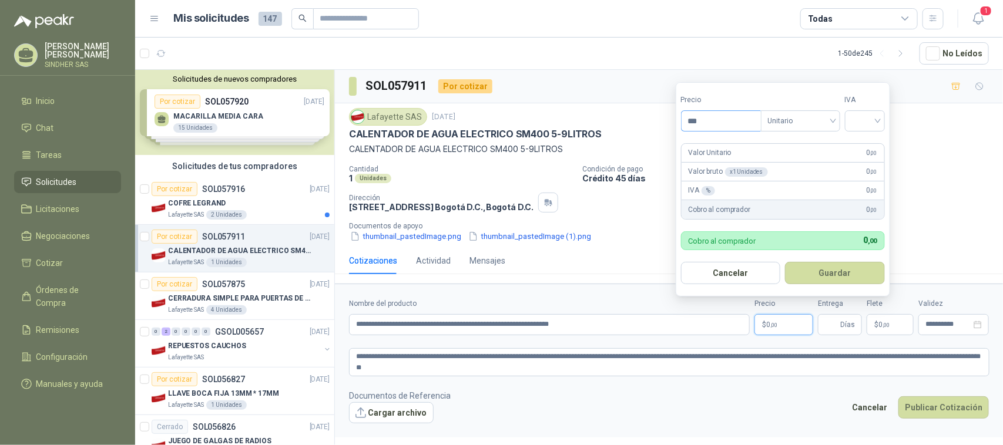
click at [716, 124] on input "***" at bounding box center [721, 121] width 79 height 20
click at [713, 125] on input "***" at bounding box center [721, 121] width 79 height 20
click at [712, 125] on input "***" at bounding box center [721, 121] width 79 height 20
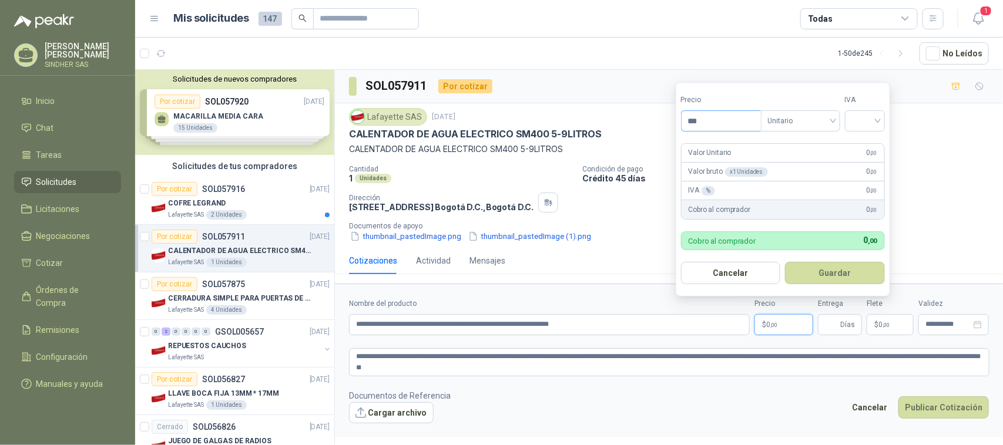
click at [712, 125] on input "***" at bounding box center [721, 121] width 79 height 20
click at [868, 127] on input "search" at bounding box center [865, 120] width 26 height 18
click at [871, 139] on div "19%" at bounding box center [868, 144] width 22 height 13
click at [729, 123] on input "**********" at bounding box center [723, 121] width 82 height 20
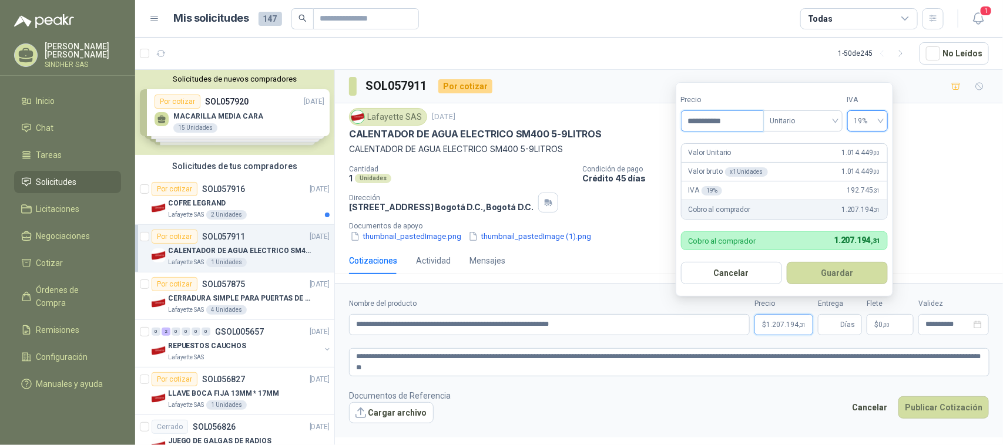
click at [729, 123] on input "**********" at bounding box center [723, 121] width 82 height 20
paste input
click at [803, 224] on form "Precio ********* Tipo Unitario IVA 19% Valor Unitario 170.379 ,00 Valor bruto x…" at bounding box center [784, 189] width 217 height 214
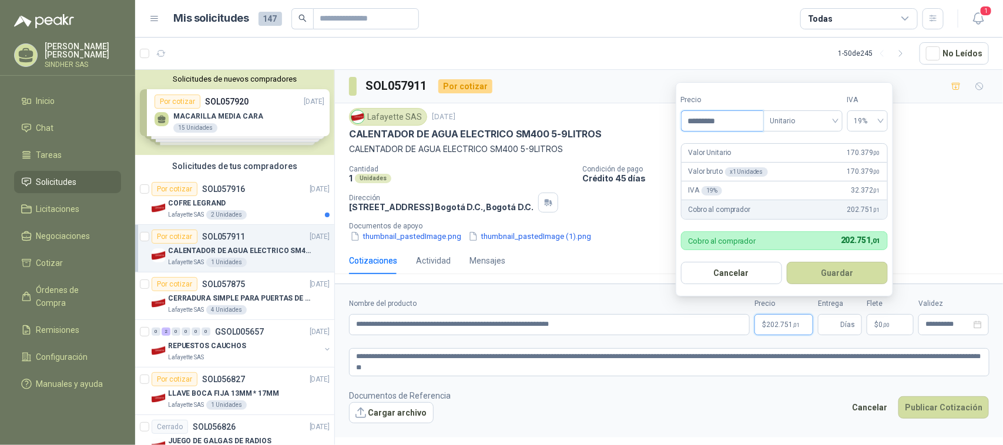
click at [744, 119] on input "*********" at bounding box center [723, 121] width 82 height 20
paste input "**"
type input "**********"
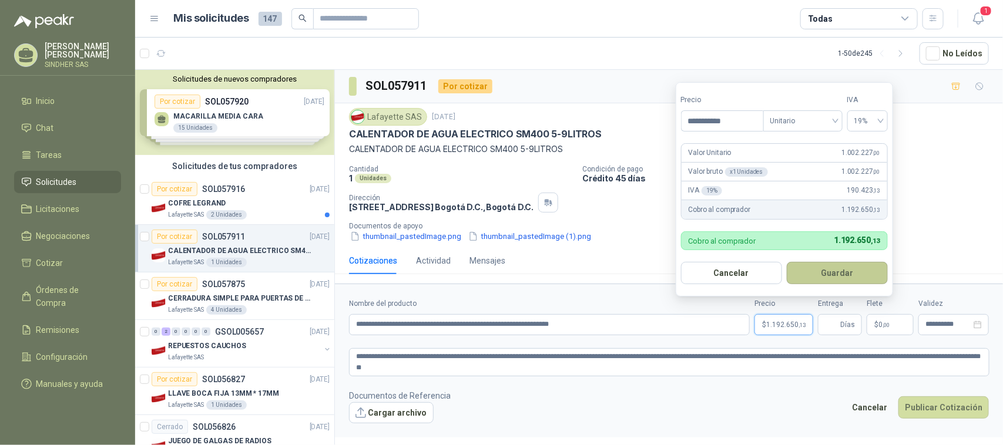
click at [820, 270] on button "Guardar" at bounding box center [837, 273] width 101 height 22
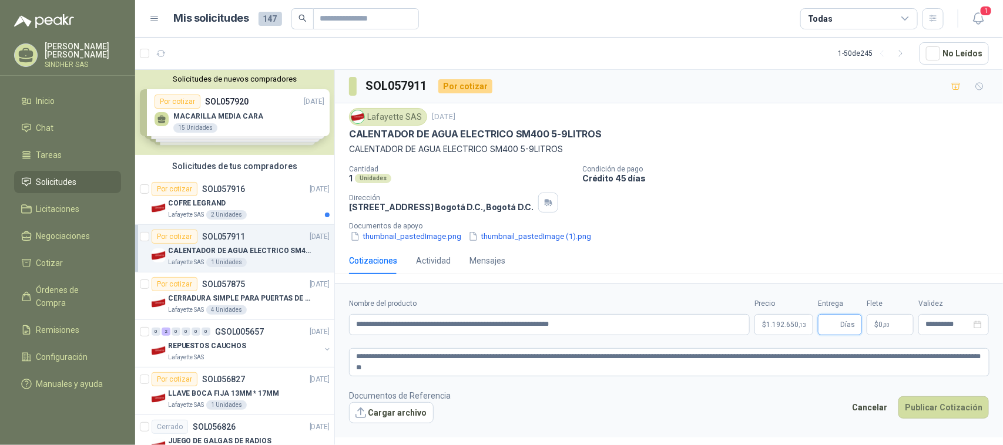
click at [833, 330] on input "Entrega" at bounding box center [831, 325] width 13 height 20
type input "*"
click at [745, 216] on div "Cantidad 1 Unidades Condición de pago Crédito 45 días Dirección Calle 15 No. 72…" at bounding box center [669, 204] width 640 height 78
click at [385, 415] on button "Cargar archivo" at bounding box center [391, 412] width 85 height 21
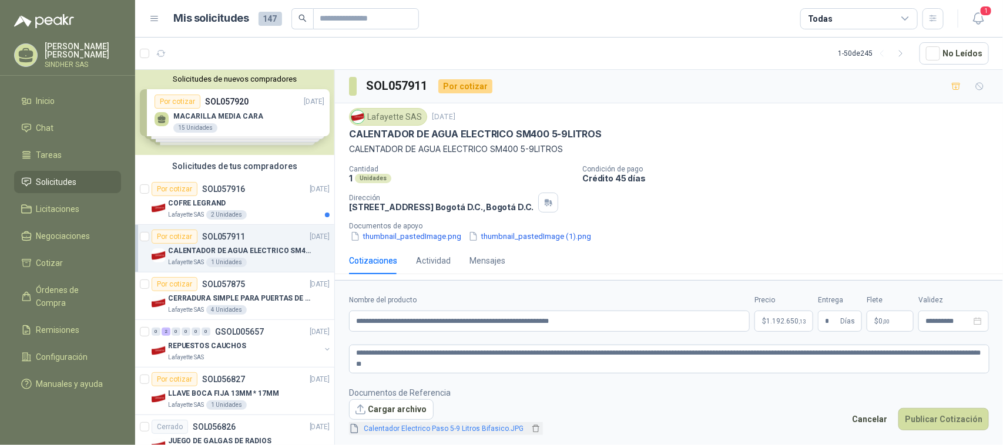
click at [427, 430] on link "Calentador Electrico Paso 5-9 Litros Bifasico.JPG" at bounding box center [444, 429] width 169 height 11
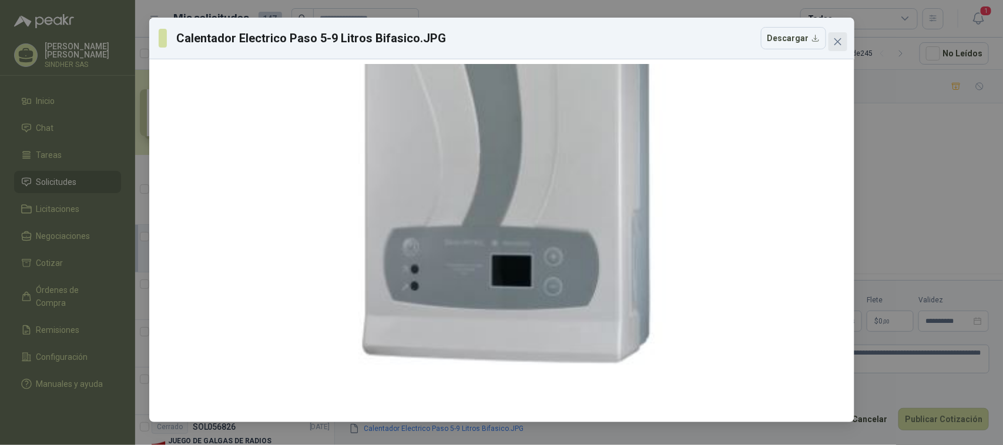
click at [837, 49] on button "Close" at bounding box center [837, 41] width 19 height 19
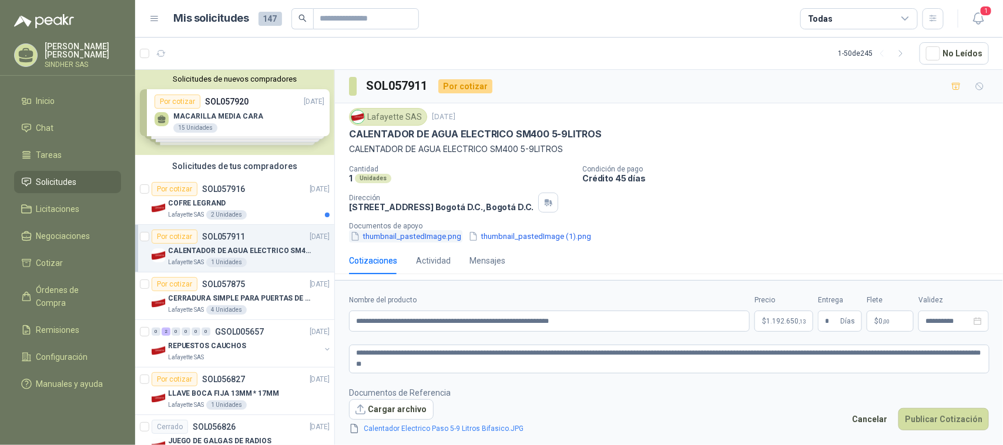
click at [451, 239] on button "thumbnail_pastedImage.png" at bounding box center [405, 236] width 113 height 12
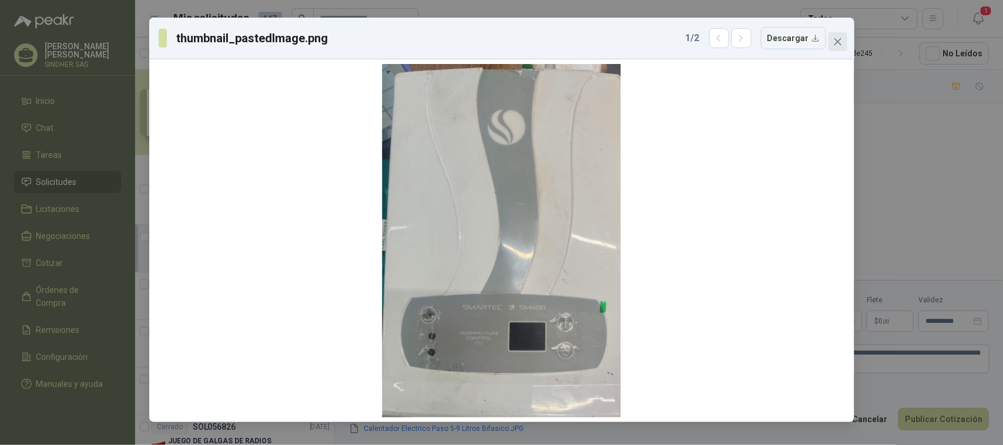
click at [846, 40] on span "Close" at bounding box center [837, 41] width 19 height 9
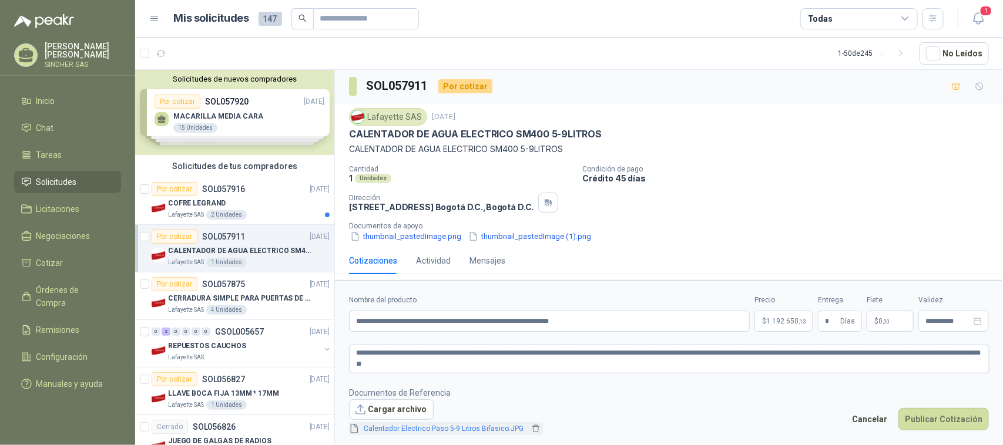
click at [419, 429] on link "Calentador Electrico Paso 5-9 Litros Bifasico.JPG" at bounding box center [444, 429] width 169 height 11
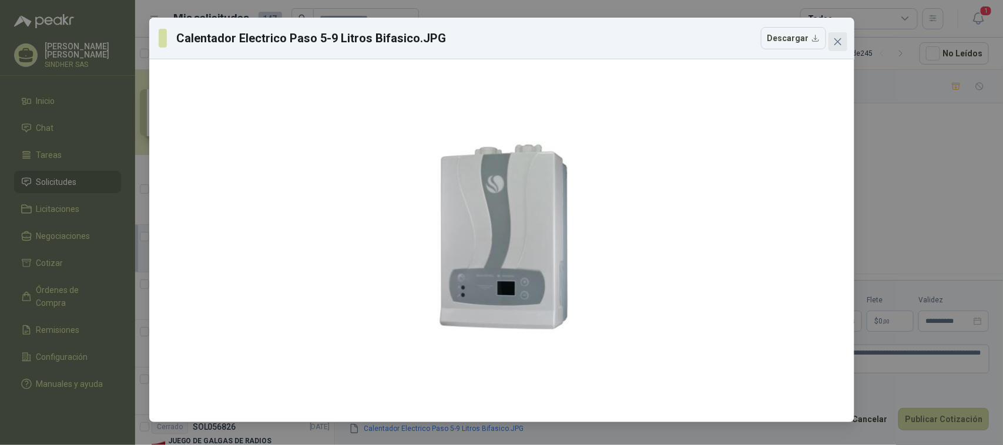
click at [834, 45] on icon "close" at bounding box center [837, 41] width 9 height 9
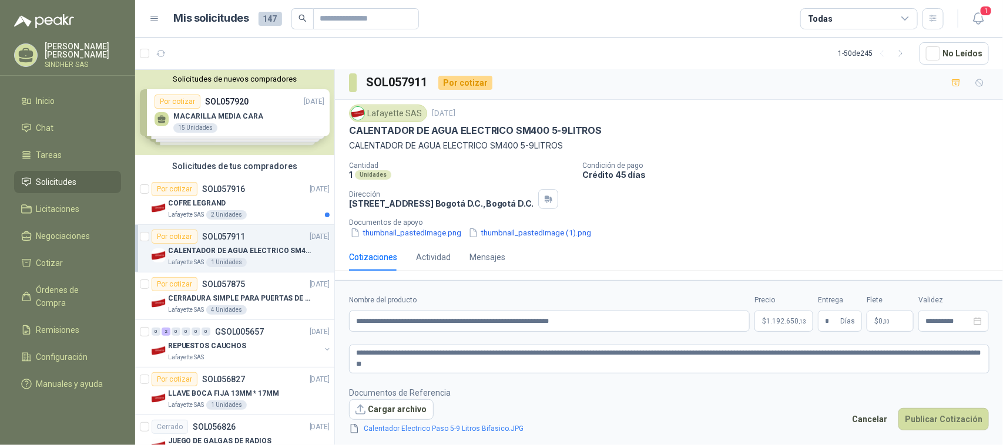
scroll to position [4, 0]
click at [934, 412] on button "Publicar Cotización" at bounding box center [943, 419] width 90 height 22
drag, startPoint x: 460, startPoint y: 363, endPoint x: 355, endPoint y: 363, distance: 104.6
click at [355, 363] on textarea "**********" at bounding box center [669, 359] width 640 height 28
type textarea "**********"
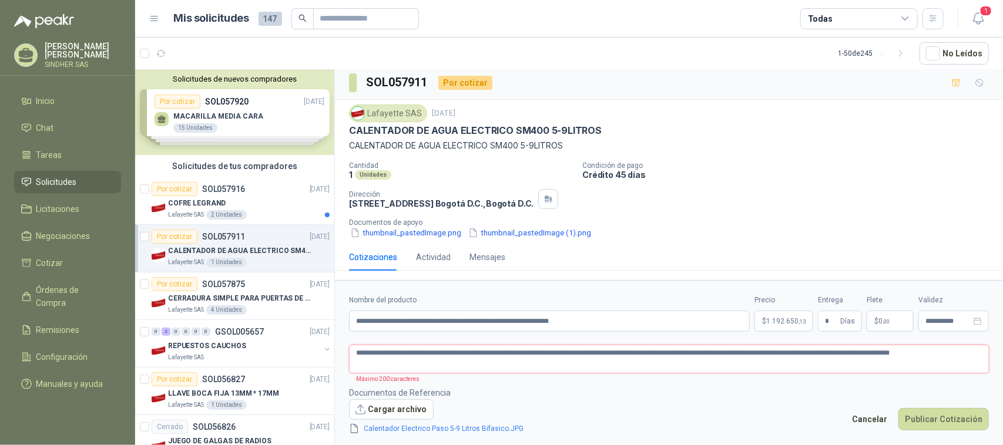
scroll to position [0, 0]
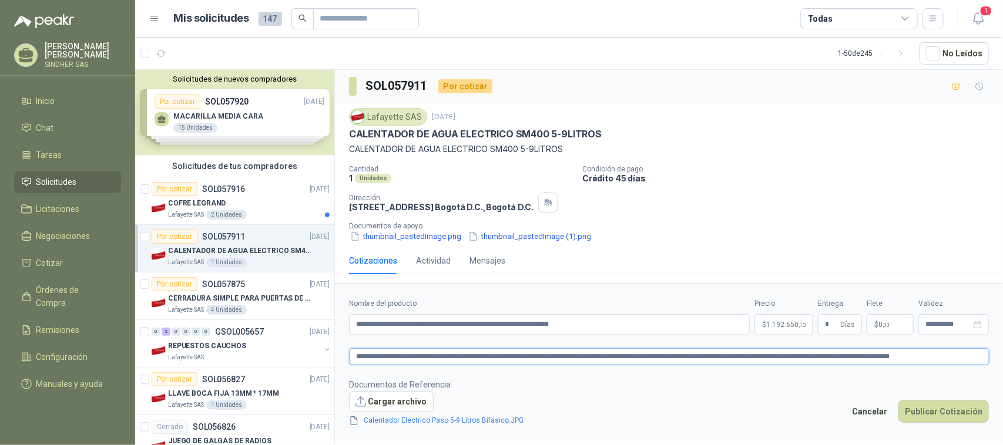
type textarea "**********"
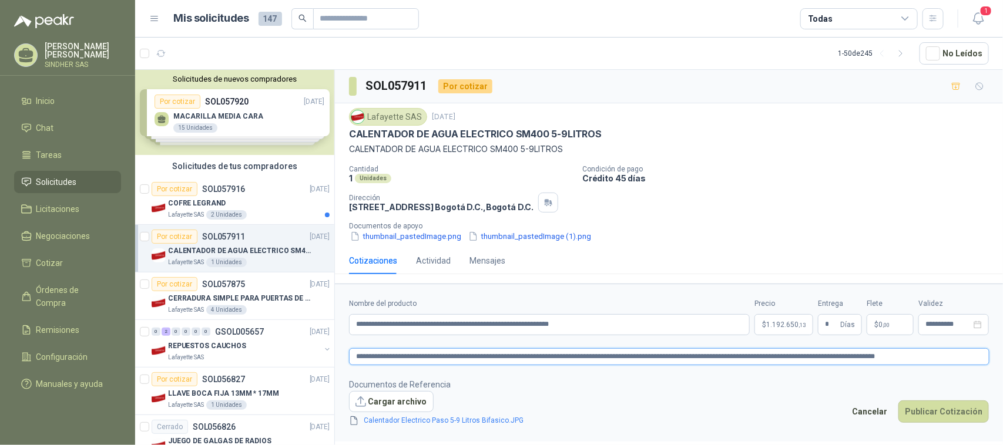
type textarea "**********"
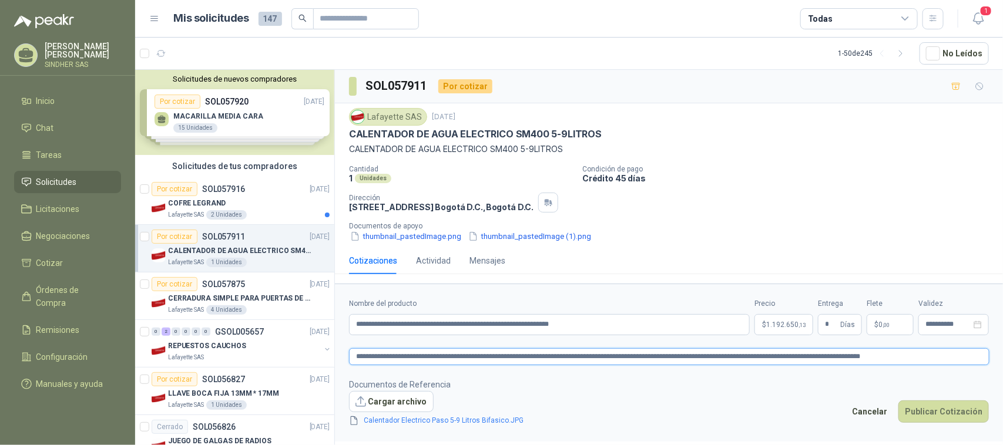
type textarea "**********"
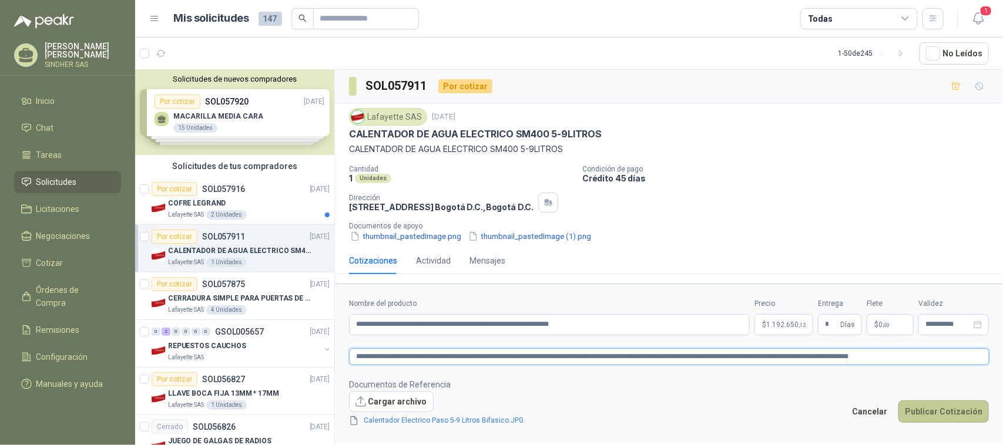
type textarea "**********"
click at [918, 418] on button "Publicar Cotización" at bounding box center [943, 412] width 90 height 22
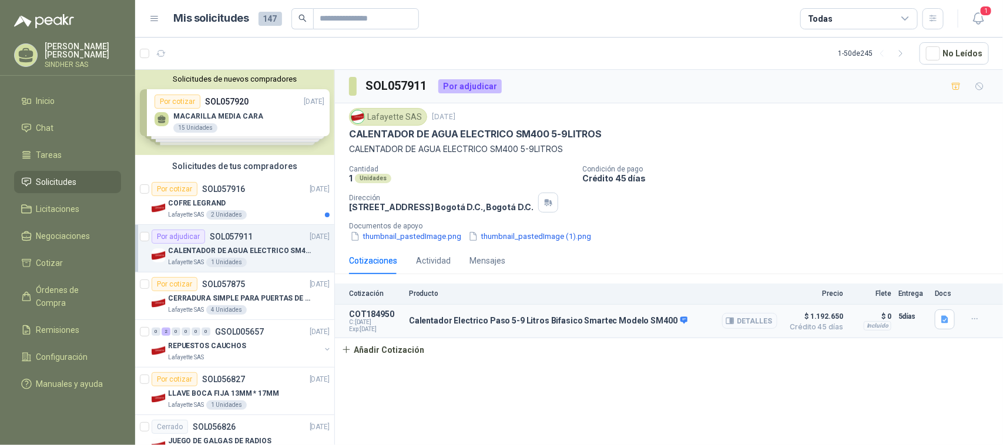
click at [747, 327] on button "Detalles" at bounding box center [749, 321] width 55 height 16
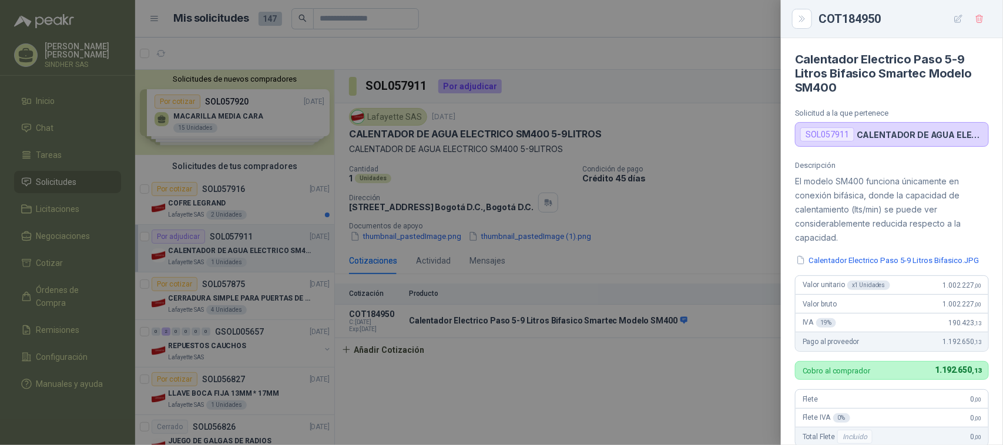
click at [695, 210] on div at bounding box center [501, 222] width 1003 height 445
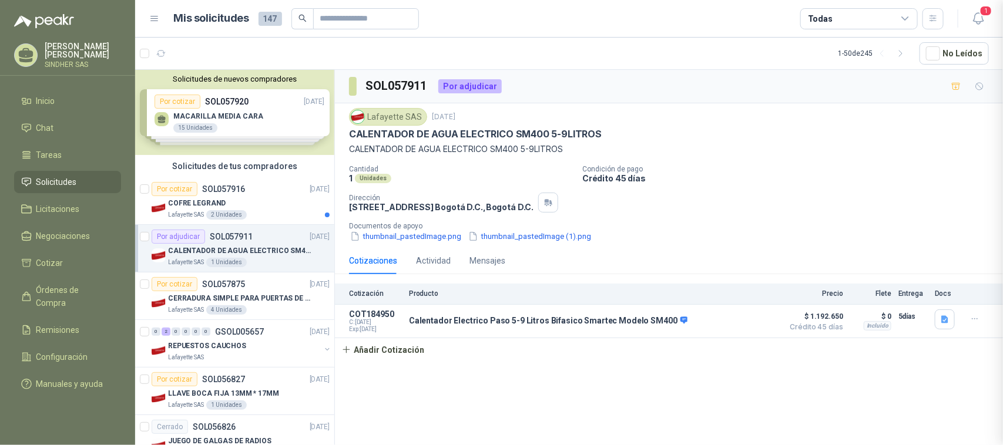
scroll to position [303, 0]
click at [274, 207] on div "COFRE LEGRAND" at bounding box center [249, 203] width 162 height 14
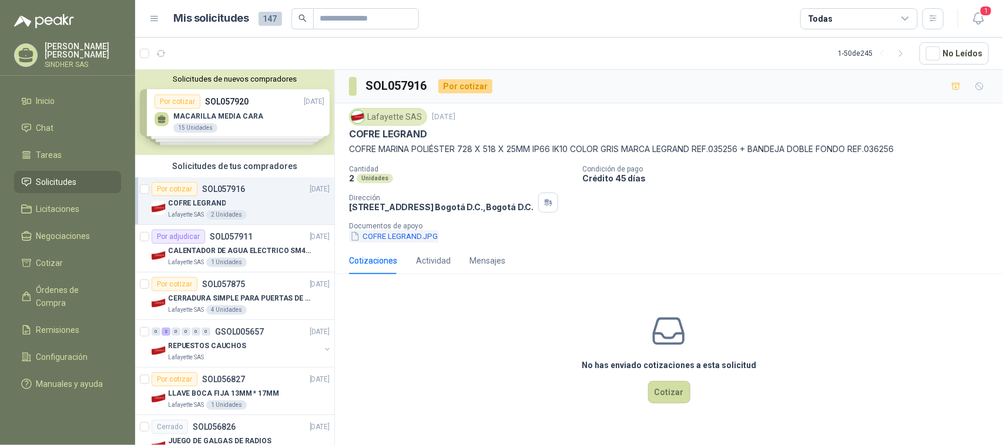
click at [374, 236] on button "COFRE LEGRAND.JPG" at bounding box center [394, 236] width 90 height 12
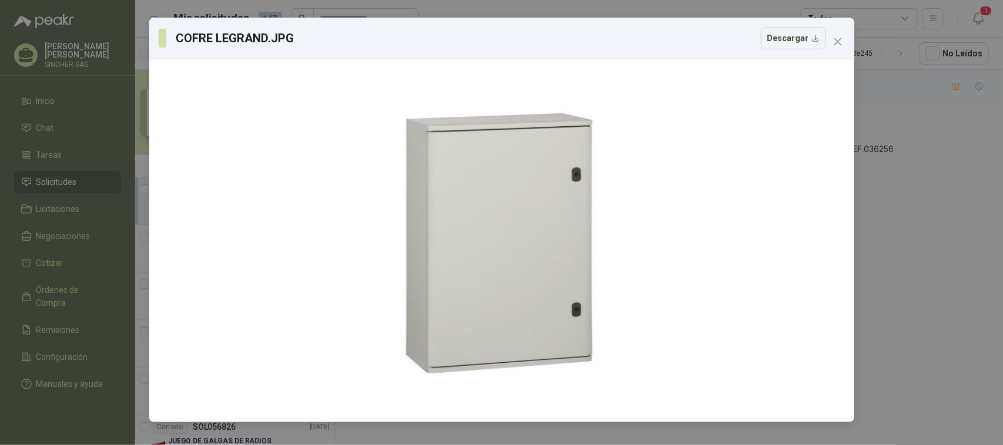
click at [844, 51] on div "COFRE LEGRAND.JPG Descargar" at bounding box center [501, 39] width 705 height 42
click at [841, 43] on icon "close" at bounding box center [837, 41] width 9 height 9
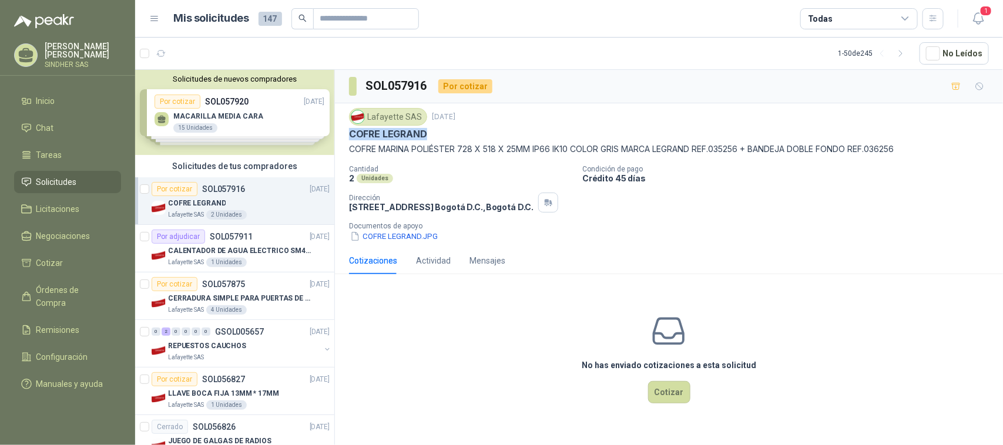
drag, startPoint x: 430, startPoint y: 136, endPoint x: 351, endPoint y: 141, distance: 78.9
click at [351, 140] on div "COFRE LEGRAND" at bounding box center [669, 134] width 640 height 12
copy p "COFRE LEGRAND"
